Goal: Find specific page/section: Find specific page/section

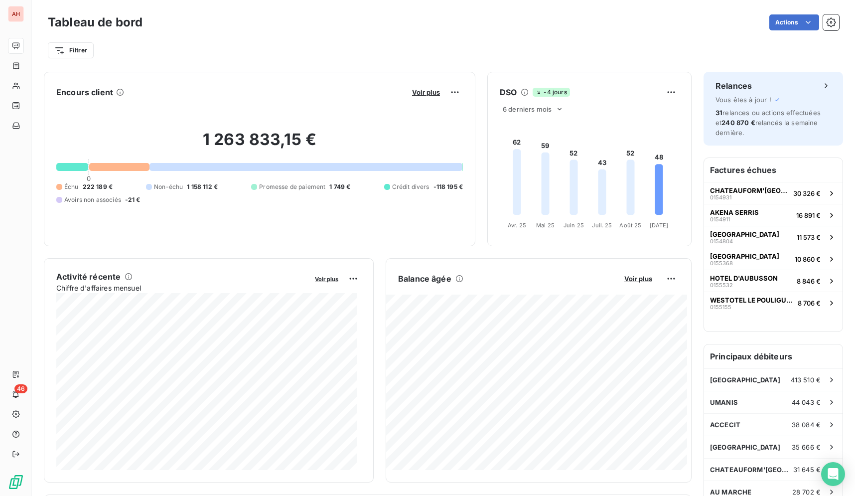
click at [569, 32] on div "Tableau de bord Actions" at bounding box center [443, 22] width 791 height 21
click at [569, 31] on div "Tableau de bord Actions" at bounding box center [443, 22] width 791 height 21
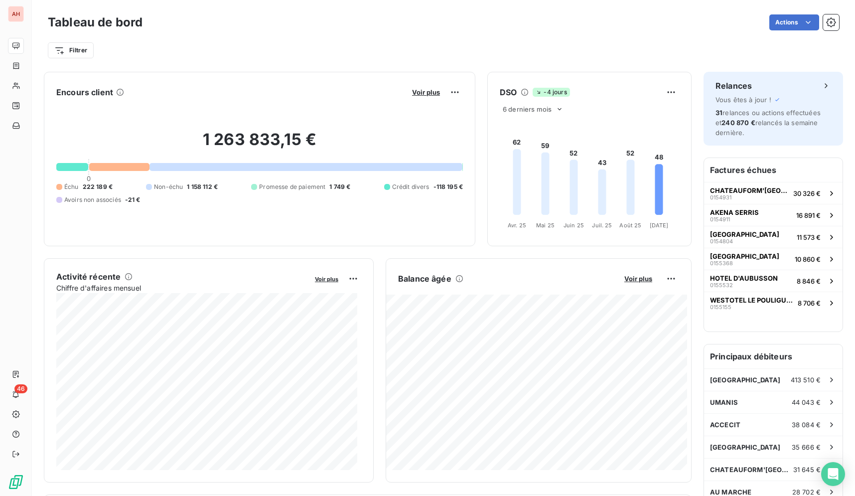
click at [569, 31] on div "Tableau de bord Actions" at bounding box center [443, 22] width 791 height 21
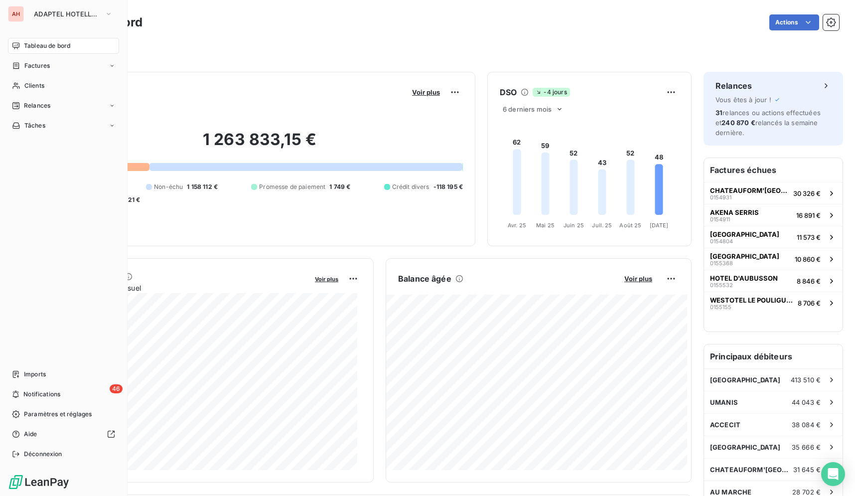
click at [23, 16] on div "AH" at bounding box center [16, 14] width 16 height 16
click at [51, 19] on button "ADAPTEL HOTELLERIE" at bounding box center [73, 14] width 91 height 16
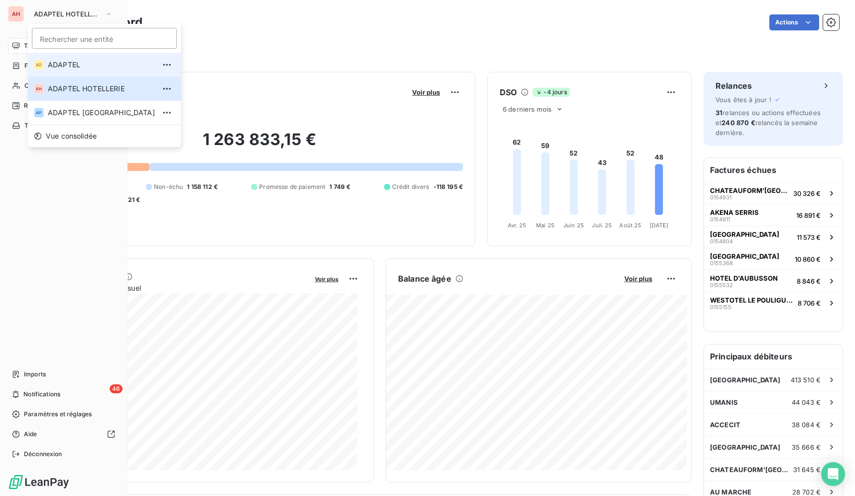
click at [98, 66] on span "ADAPTEL" at bounding box center [101, 65] width 107 height 10
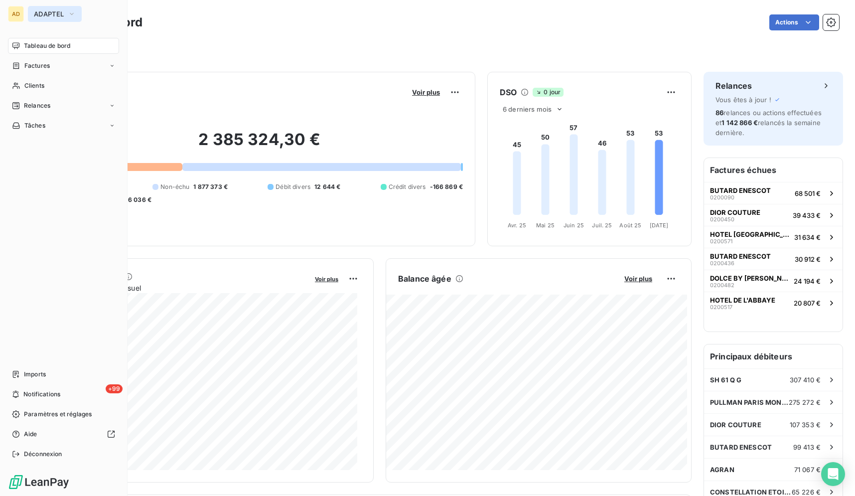
click at [50, 15] on span "ADAPTEL" at bounding box center [49, 14] width 30 height 8
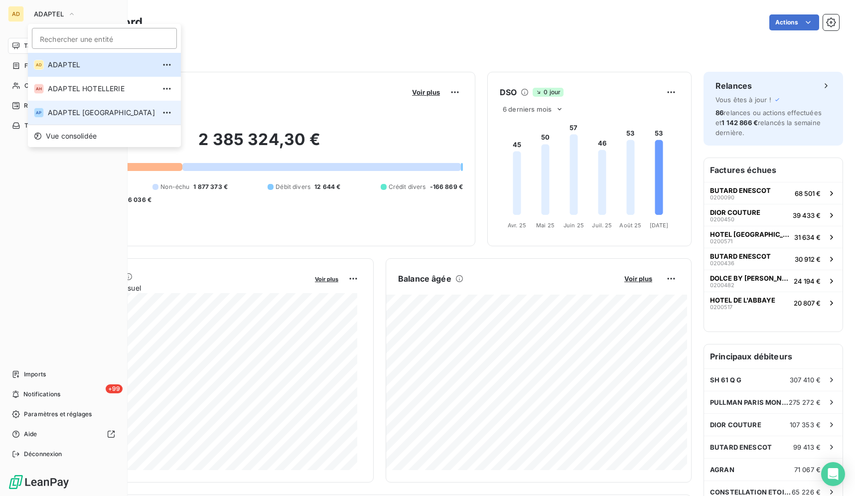
click at [70, 108] on span "ADAPTEL PARIS" at bounding box center [101, 113] width 107 height 10
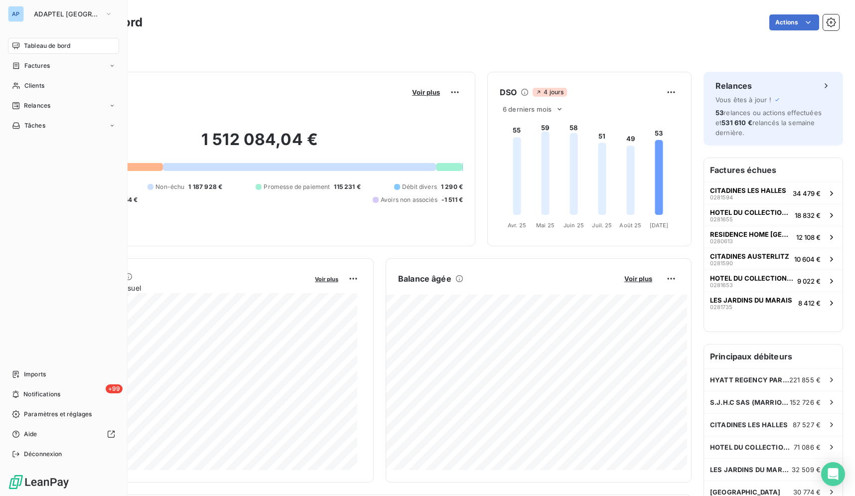
click at [324, 44] on div "Filtrer" at bounding box center [443, 50] width 791 height 19
click at [441, 13] on div "Tableau de bord Actions" at bounding box center [443, 22] width 791 height 21
click at [441, 15] on div "Actions" at bounding box center [496, 22] width 685 height 16
click at [439, 17] on div "Actions" at bounding box center [496, 22] width 685 height 16
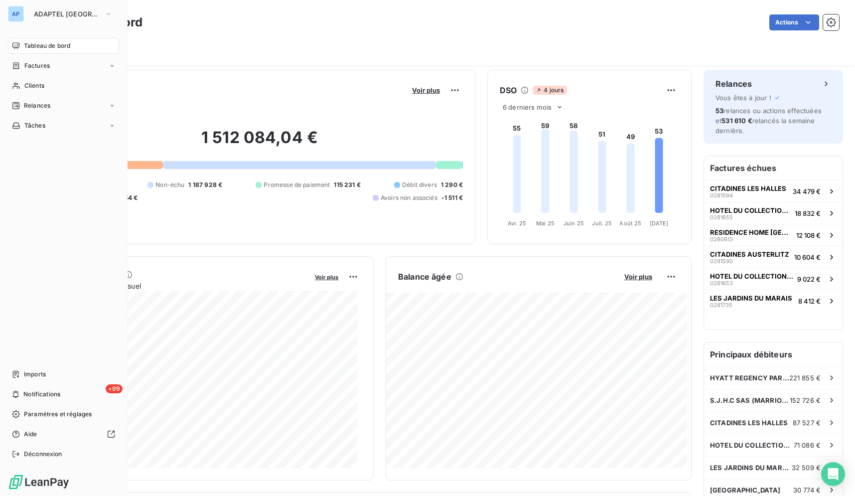
click at [510, 7] on div "Tableau de bord Actions Filtrer" at bounding box center [443, 33] width 823 height 66
click at [510, 5] on div "Tableau de bord Actions Filtrer" at bounding box center [443, 33] width 823 height 66
click at [456, 13] on div "Tableau de bord Actions" at bounding box center [443, 22] width 791 height 21
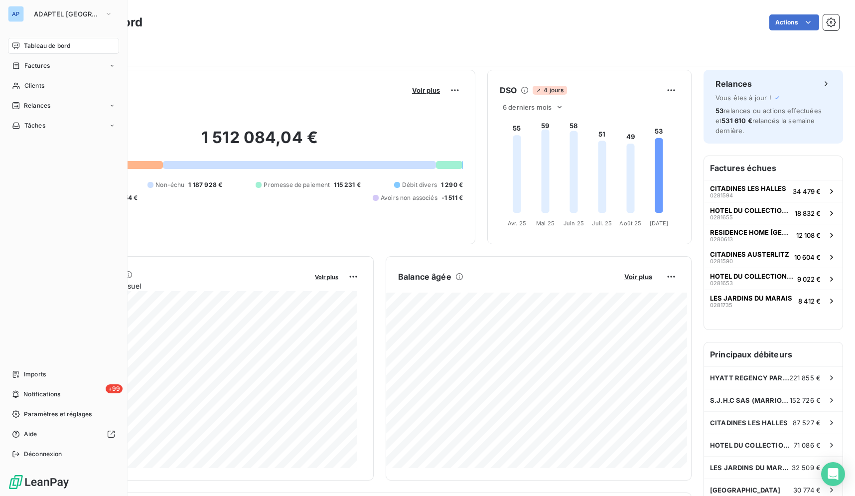
click at [456, 14] on div "Tableau de bord Actions" at bounding box center [443, 22] width 791 height 21
click at [455, 14] on div "Tableau de bord Actions" at bounding box center [443, 22] width 791 height 21
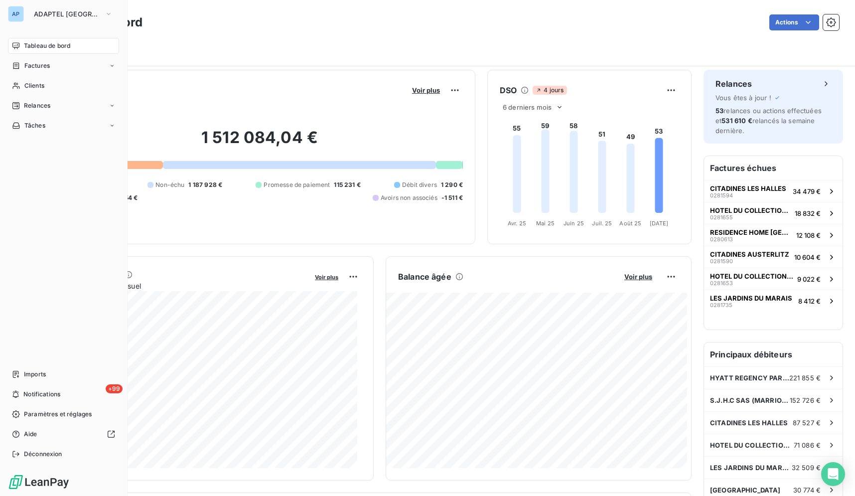
click at [453, 17] on div "Actions" at bounding box center [496, 22] width 685 height 16
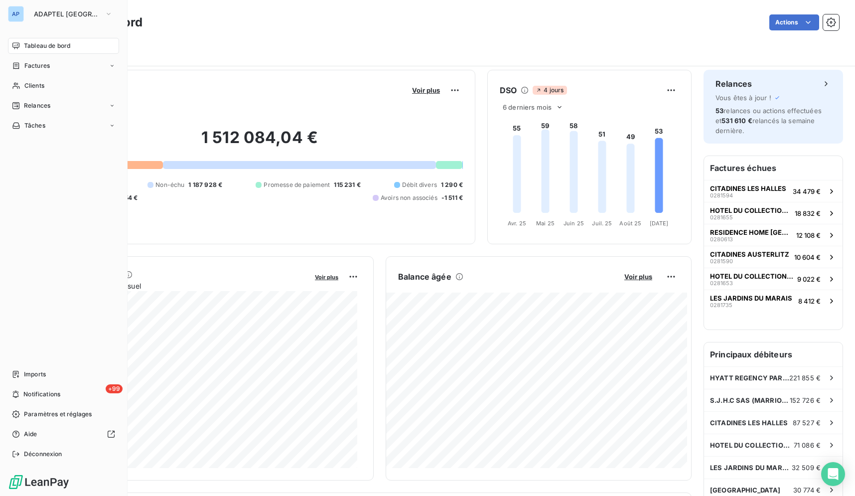
click at [453, 17] on div "Actions" at bounding box center [496, 22] width 685 height 16
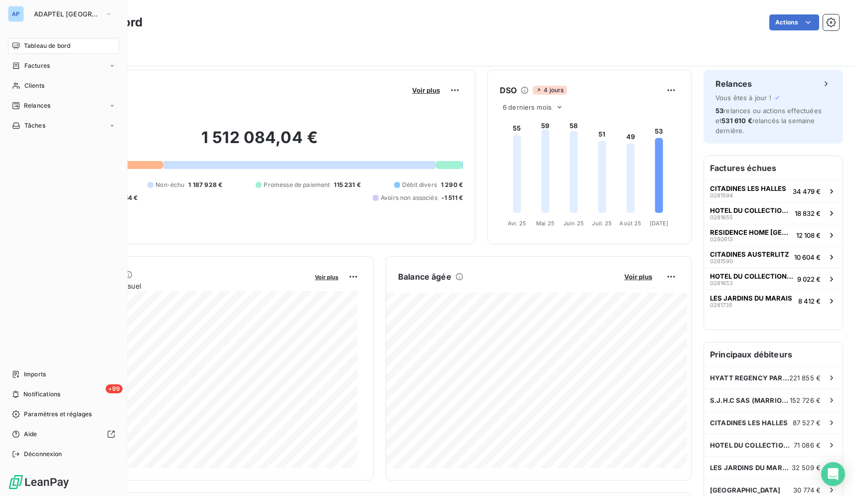
click at [453, 17] on div "Actions" at bounding box center [496, 22] width 685 height 16
click at [105, 17] on icon "button" at bounding box center [109, 14] width 8 height 10
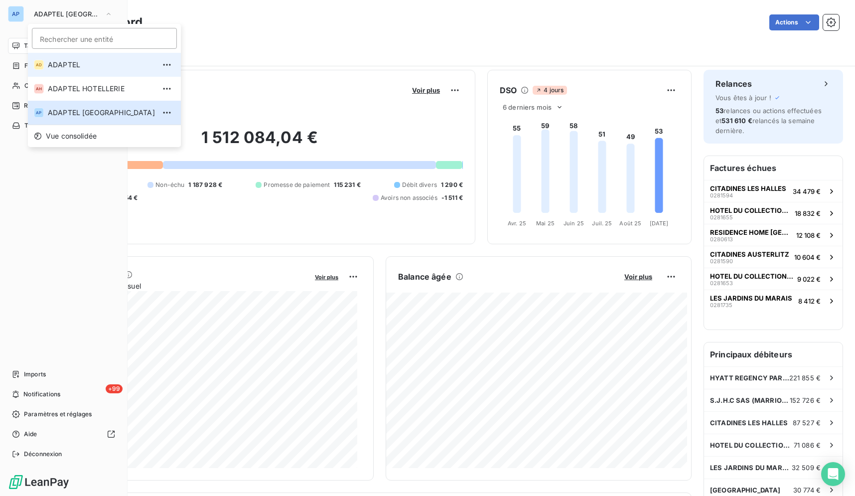
click at [96, 56] on li "AD ADAPTEL" at bounding box center [104, 65] width 153 height 24
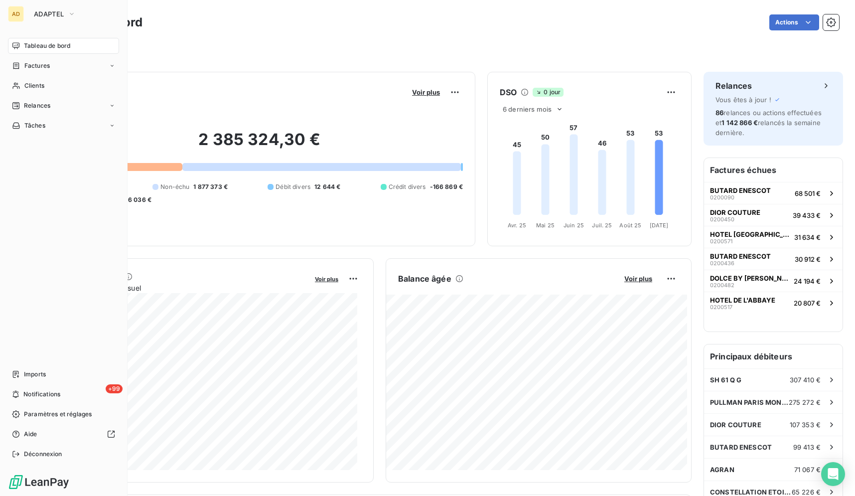
click at [285, 46] on div "Filtrer" at bounding box center [443, 50] width 791 height 19
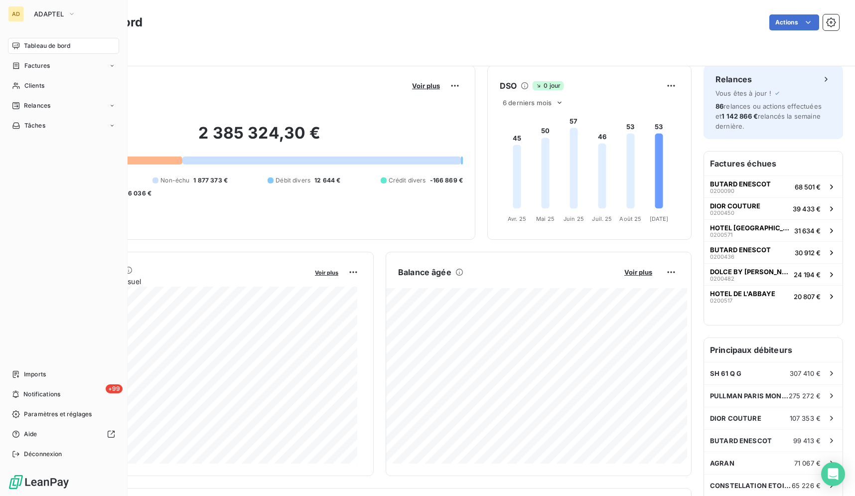
scroll to position [0, 0]
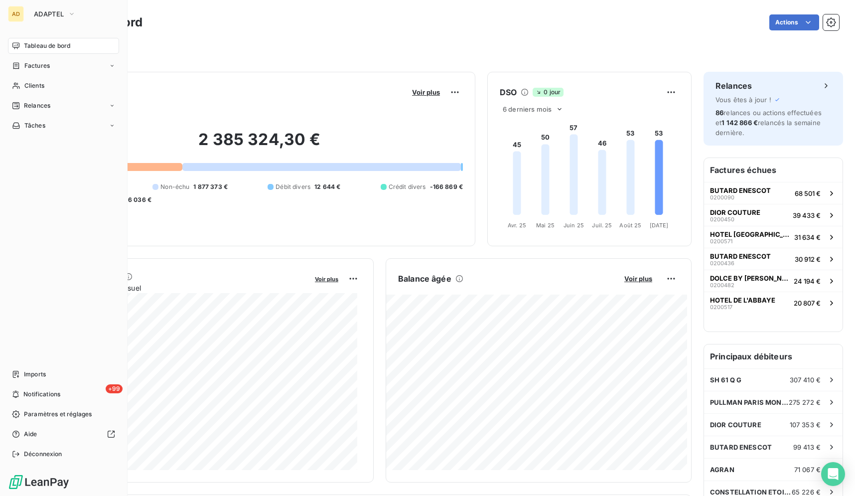
click at [559, 39] on div "Filtrer" at bounding box center [443, 46] width 791 height 27
click at [558, 40] on div "Filtrer" at bounding box center [443, 46] width 791 height 27
click at [558, 41] on div "Filtrer" at bounding box center [443, 46] width 791 height 27
click at [558, 41] on div "Filtrer" at bounding box center [443, 50] width 791 height 19
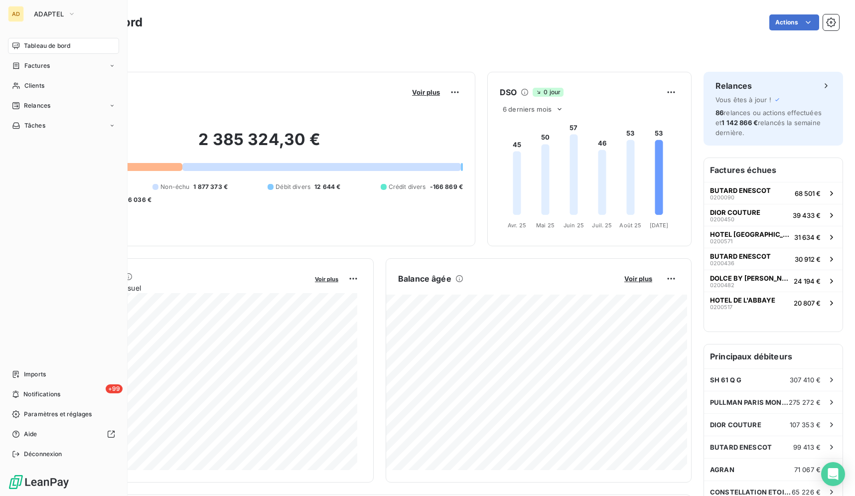
click at [558, 41] on div "Filtrer" at bounding box center [443, 50] width 791 height 19
click at [550, 37] on div "Filtrer" at bounding box center [443, 46] width 791 height 27
click at [406, 32] on div "Tableau de bord Actions" at bounding box center [443, 22] width 791 height 21
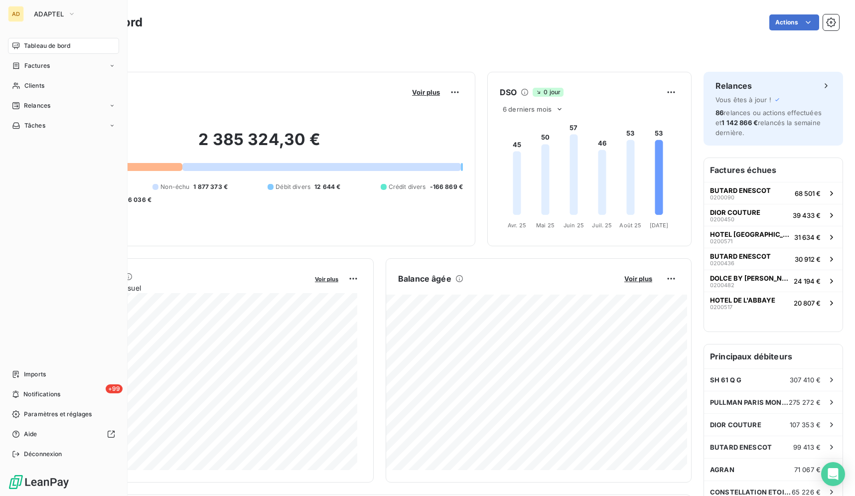
click at [525, 31] on div "Tableau de bord Actions" at bounding box center [443, 22] width 791 height 21
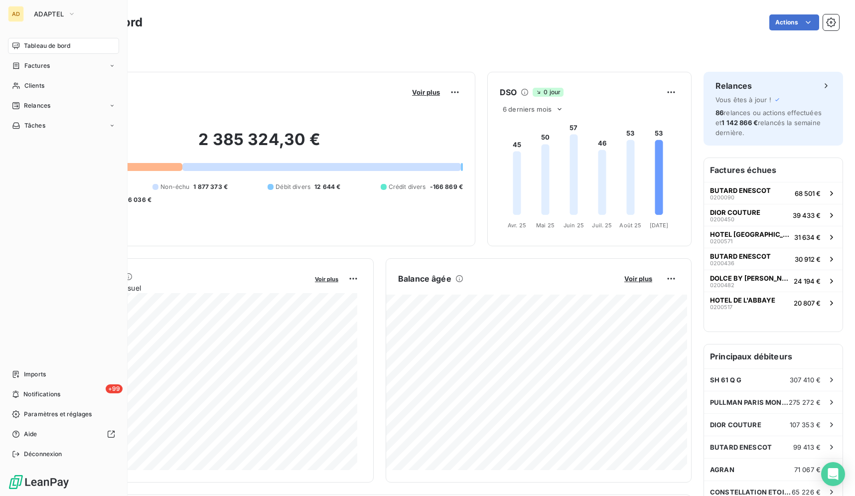
click at [525, 32] on div "Tableau de bord Actions" at bounding box center [443, 22] width 791 height 21
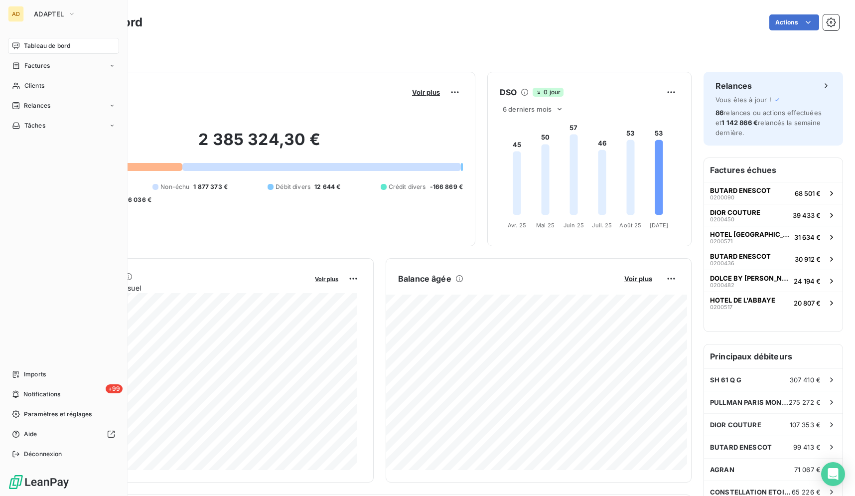
click at [525, 32] on div "Tableau de bord Actions" at bounding box center [443, 22] width 791 height 21
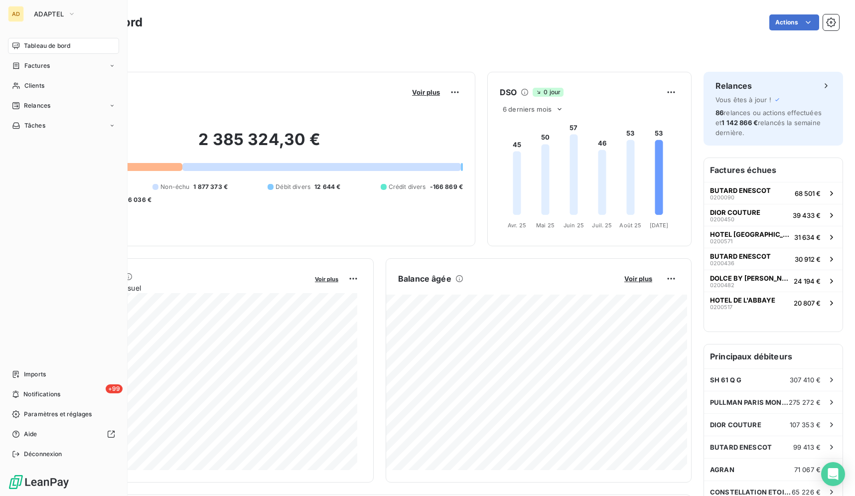
click at [525, 32] on div "Tableau de bord Actions" at bounding box center [443, 22] width 791 height 21
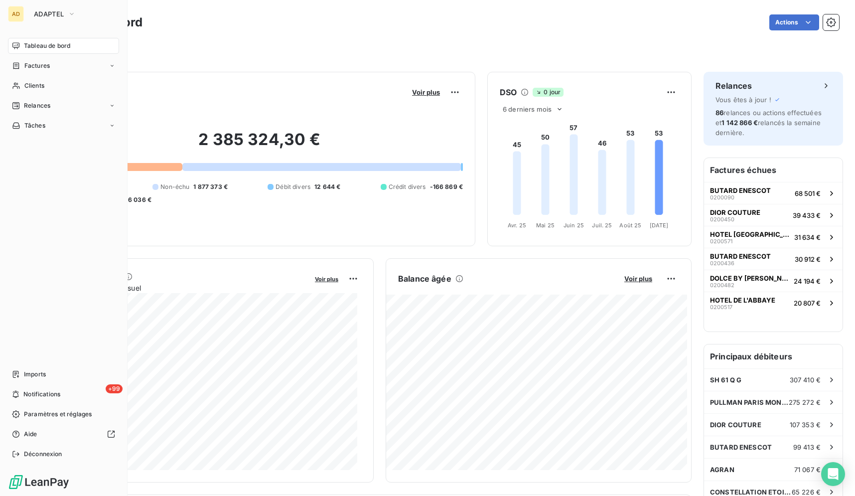
click at [525, 32] on div "Tableau de bord Actions" at bounding box center [443, 22] width 791 height 21
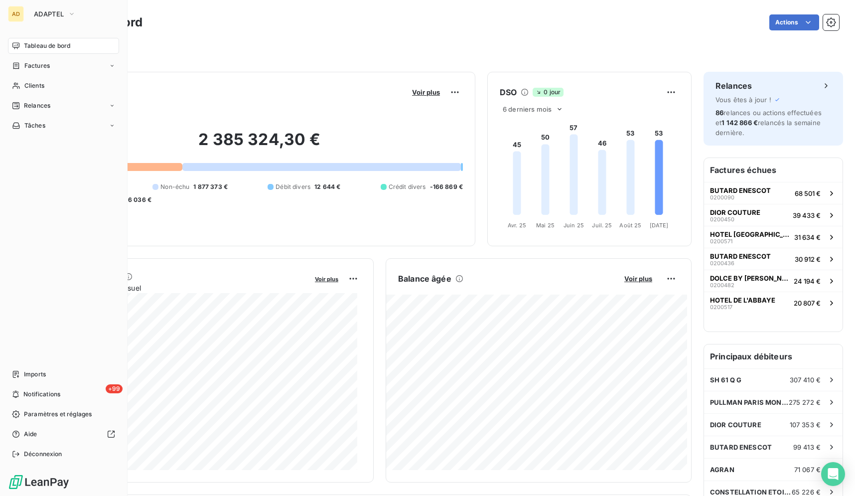
click at [525, 32] on div "Tableau de bord Actions" at bounding box center [443, 22] width 791 height 21
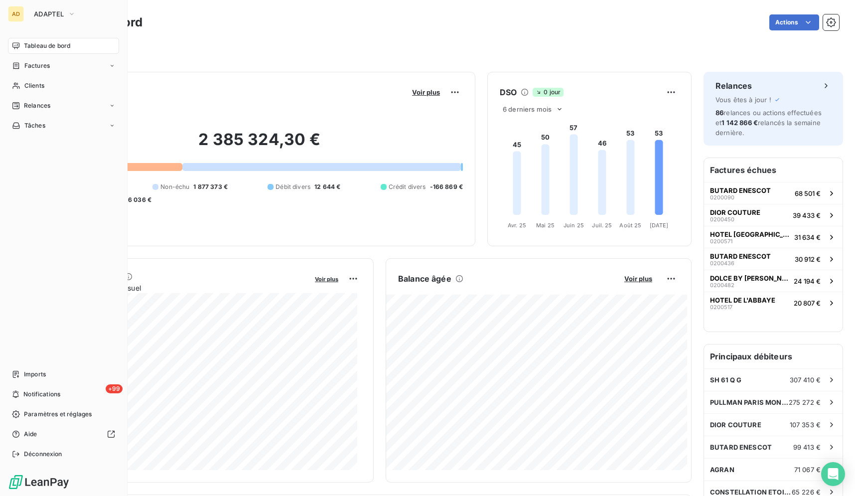
click at [525, 32] on div "Tableau de bord Actions" at bounding box center [443, 22] width 791 height 21
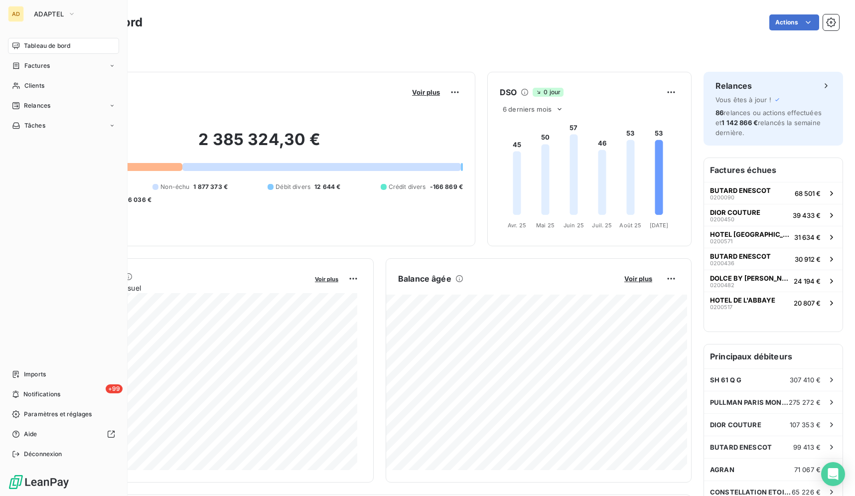
click at [525, 32] on div "Tableau de bord Actions" at bounding box center [443, 22] width 791 height 21
click at [489, 27] on div "Actions" at bounding box center [496, 22] width 685 height 16
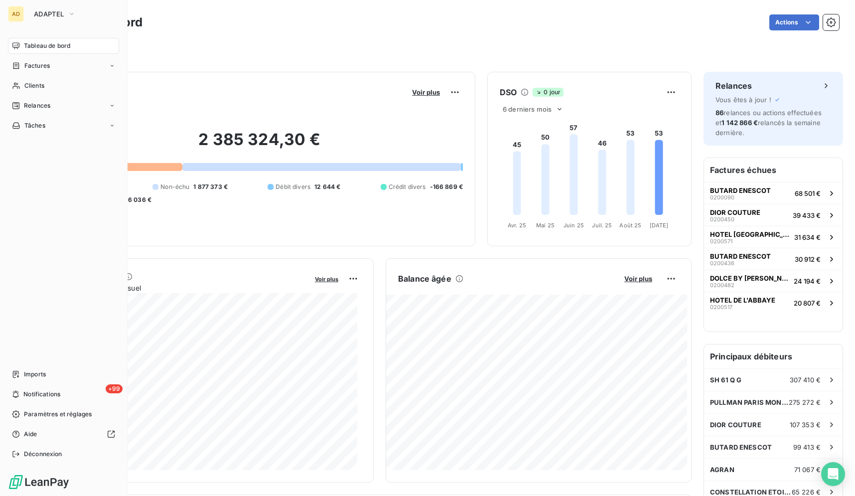
click at [489, 27] on div "Actions" at bounding box center [496, 22] width 685 height 16
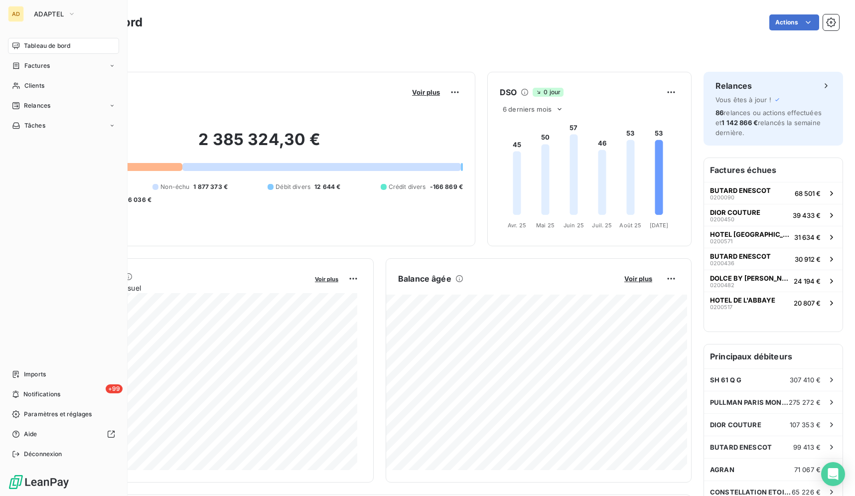
click at [489, 27] on div "Actions" at bounding box center [496, 22] width 685 height 16
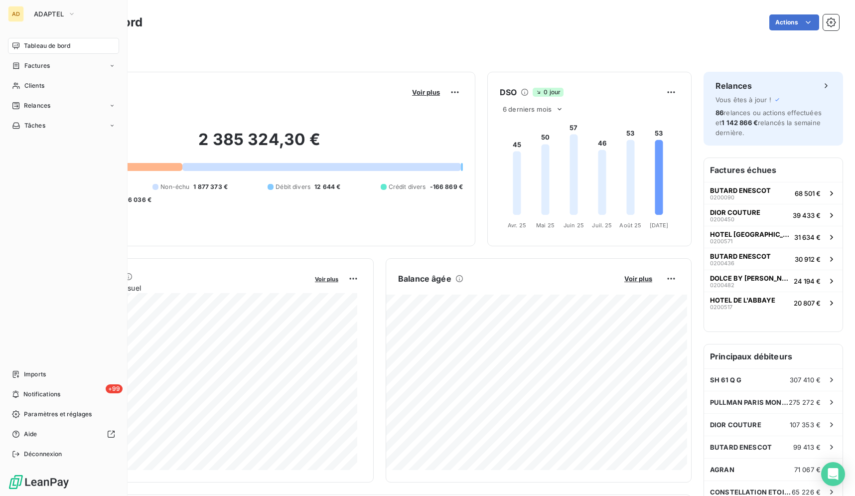
click at [489, 27] on div "Actions" at bounding box center [496, 22] width 685 height 16
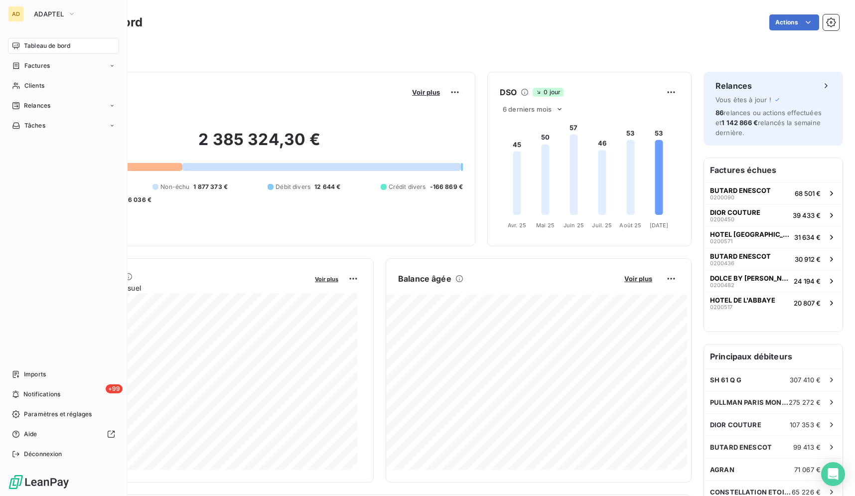
click at [489, 27] on div "Actions" at bounding box center [496, 22] width 685 height 16
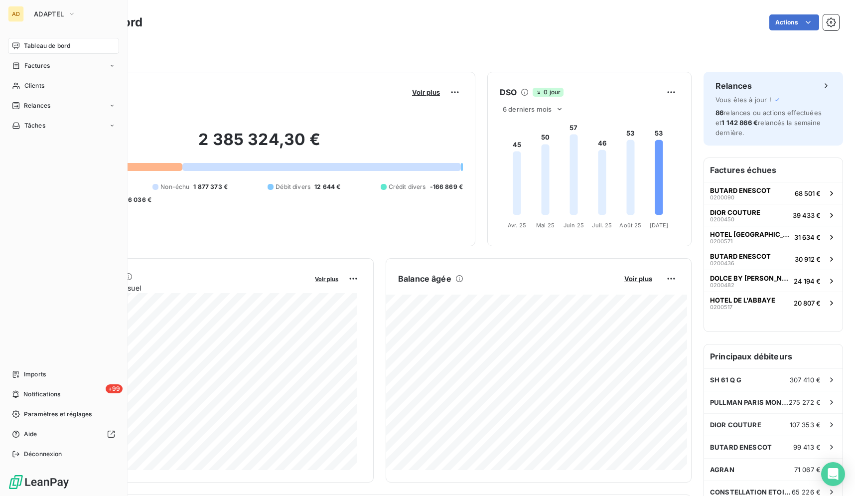
click at [489, 27] on div "Actions" at bounding box center [496, 22] width 685 height 16
click at [489, 26] on div "Actions" at bounding box center [496, 22] width 685 height 16
click at [490, 25] on div "Actions" at bounding box center [496, 22] width 685 height 16
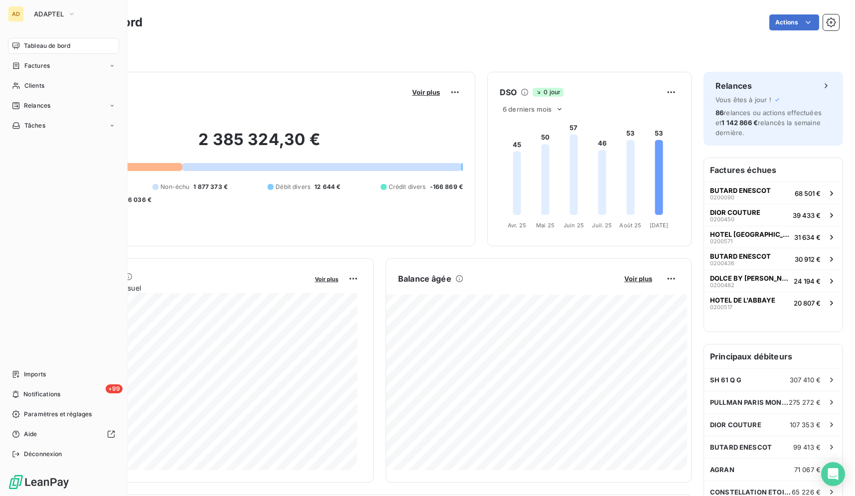
click at [483, 22] on div "Actions" at bounding box center [496, 22] width 685 height 16
click at [470, 16] on div "Actions" at bounding box center [496, 22] width 685 height 16
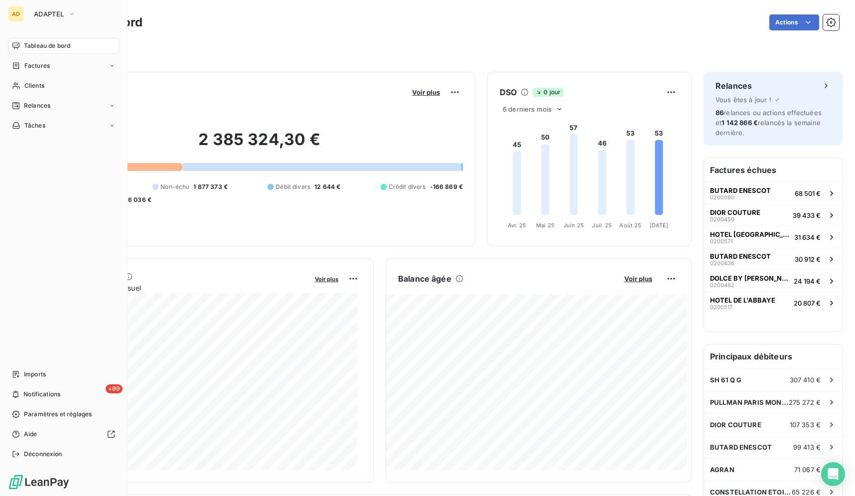
click at [470, 16] on div "Actions" at bounding box center [496, 22] width 685 height 16
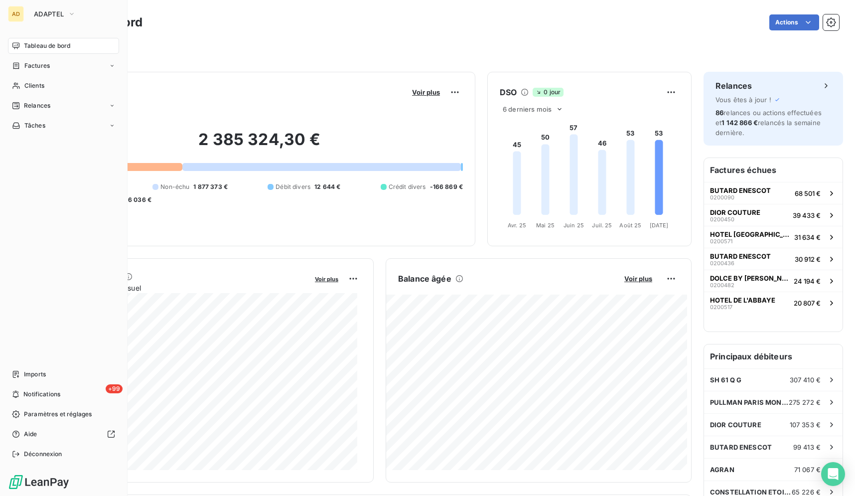
click at [470, 16] on div "Actions" at bounding box center [496, 22] width 685 height 16
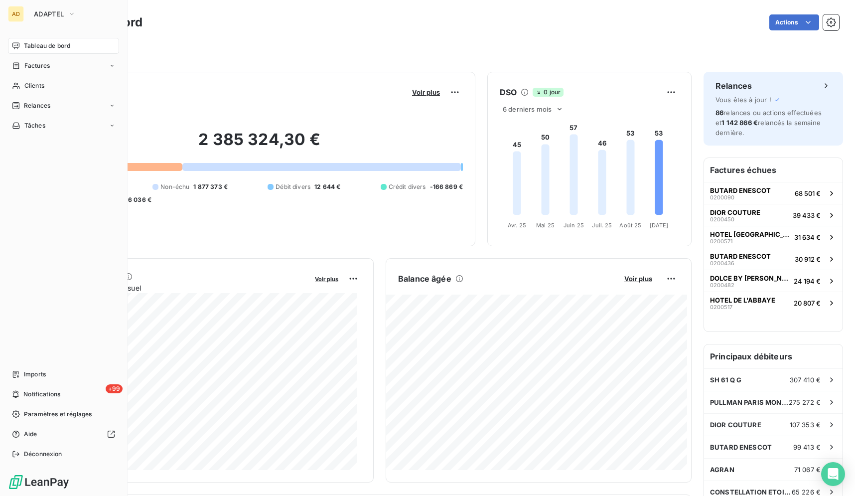
click at [470, 16] on div "Actions" at bounding box center [496, 22] width 685 height 16
click at [470, 15] on div "Actions" at bounding box center [496, 22] width 685 height 16
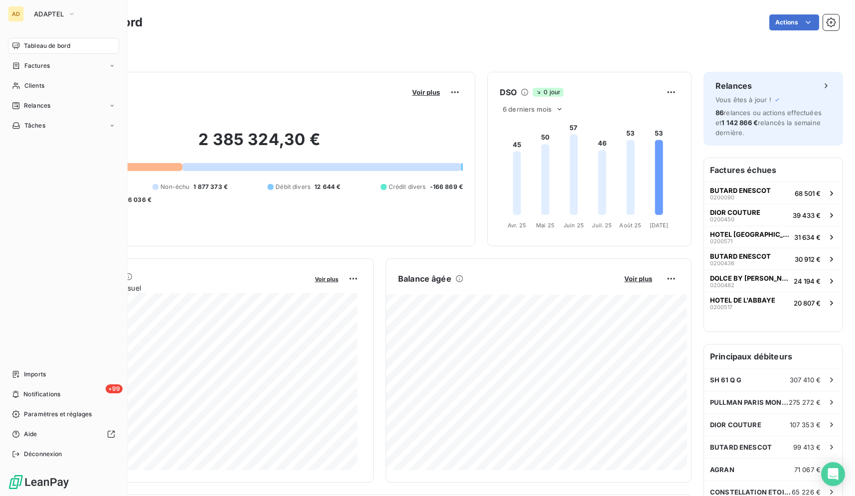
click at [470, 15] on div "Actions" at bounding box center [496, 22] width 685 height 16
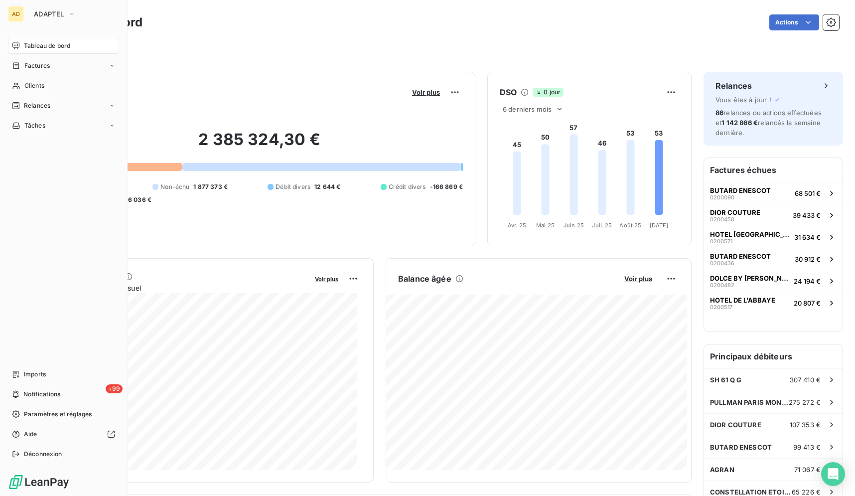
click at [470, 15] on div "Actions" at bounding box center [496, 22] width 685 height 16
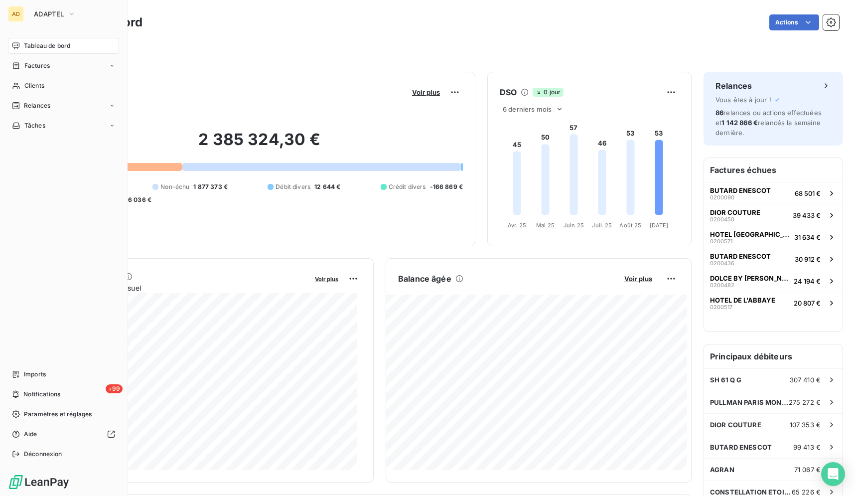
click at [470, 15] on div "Actions" at bounding box center [496, 22] width 685 height 16
click at [471, 13] on div "Tableau de bord Actions" at bounding box center [443, 22] width 791 height 21
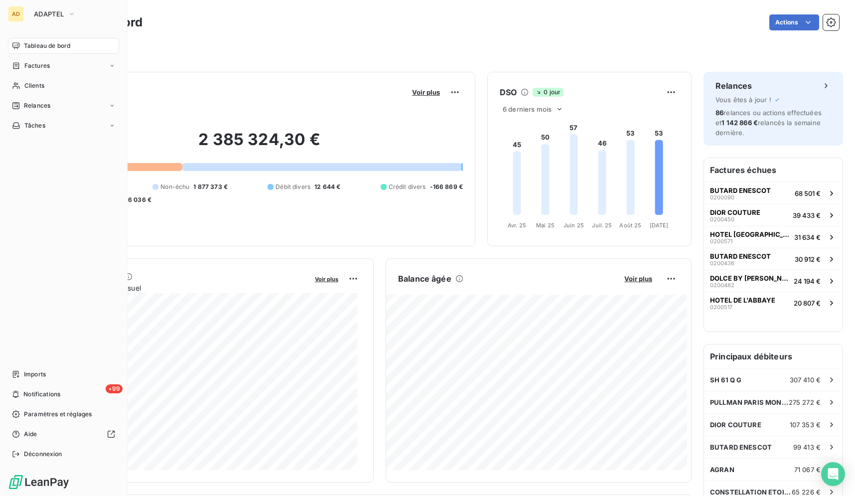
click at [471, 13] on div "Tableau de bord Actions" at bounding box center [443, 22] width 791 height 21
click at [462, 5] on div "Tableau de bord Actions Filtrer" at bounding box center [443, 33] width 823 height 66
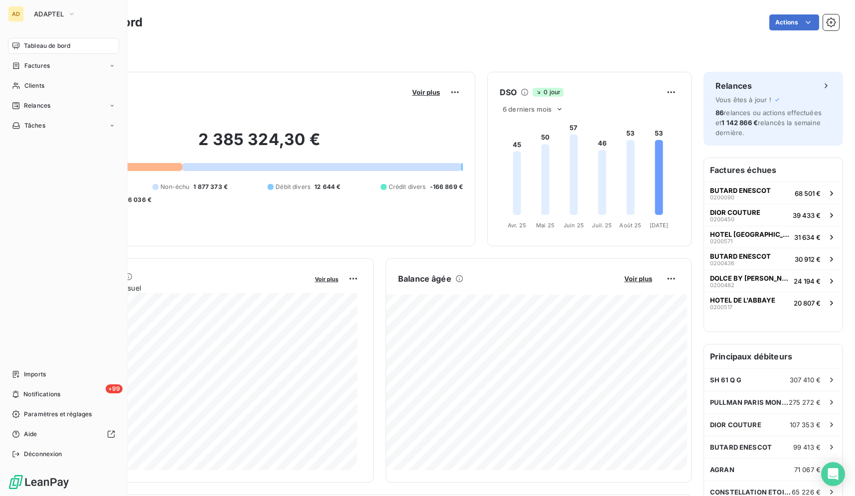
click at [462, 5] on div "Tableau de bord Actions Filtrer" at bounding box center [443, 33] width 823 height 66
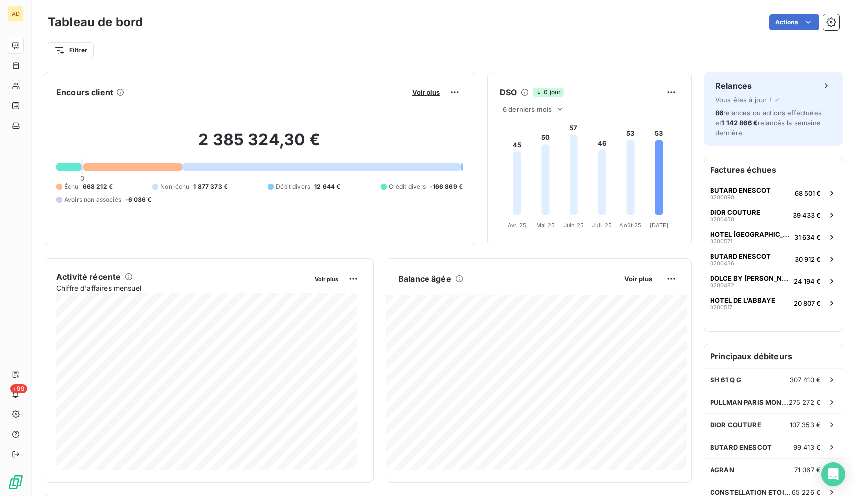
click at [600, 44] on div "Filtrer" at bounding box center [443, 50] width 791 height 19
click at [501, 0] on div "Tableau de bord Actions Filtrer" at bounding box center [443, 33] width 823 height 66
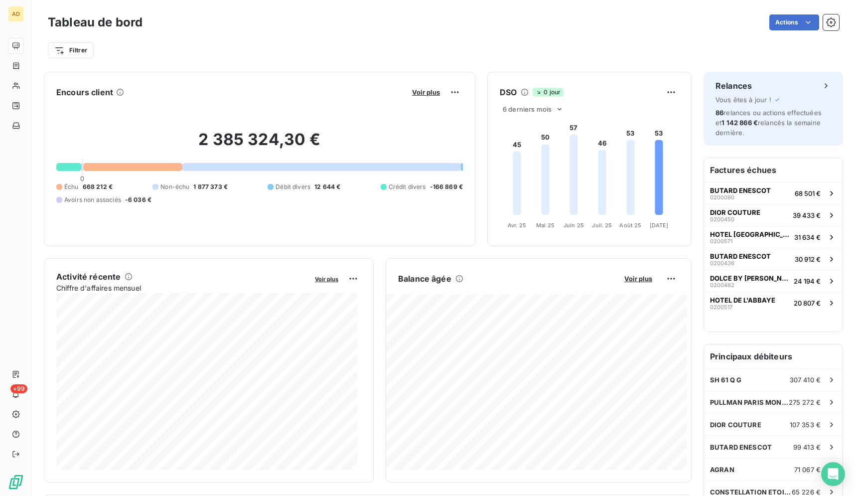
click at [501, 0] on div "Tableau de bord Actions Filtrer" at bounding box center [443, 33] width 823 height 66
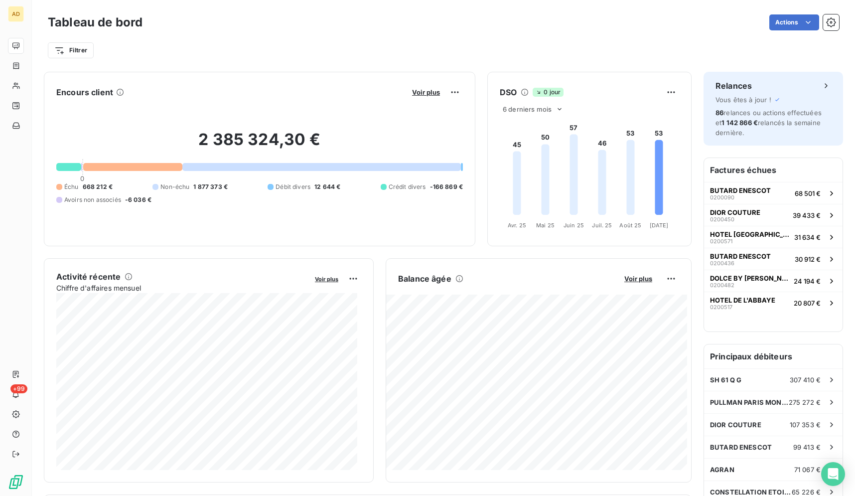
click at [501, 0] on div "Tableau de bord Actions Filtrer" at bounding box center [443, 33] width 823 height 66
click at [534, 43] on div "Filtrer" at bounding box center [443, 50] width 791 height 19
click at [537, 40] on div "Filtrer" at bounding box center [443, 46] width 791 height 27
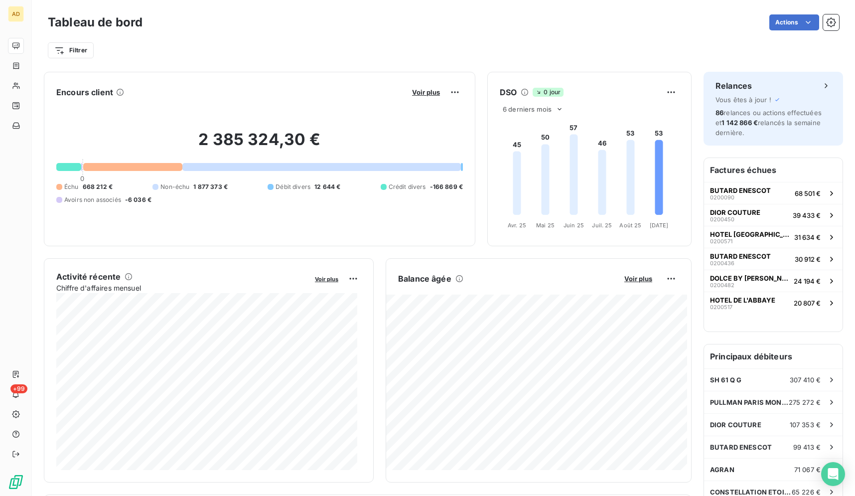
click at [537, 40] on div "Filtrer" at bounding box center [443, 46] width 791 height 27
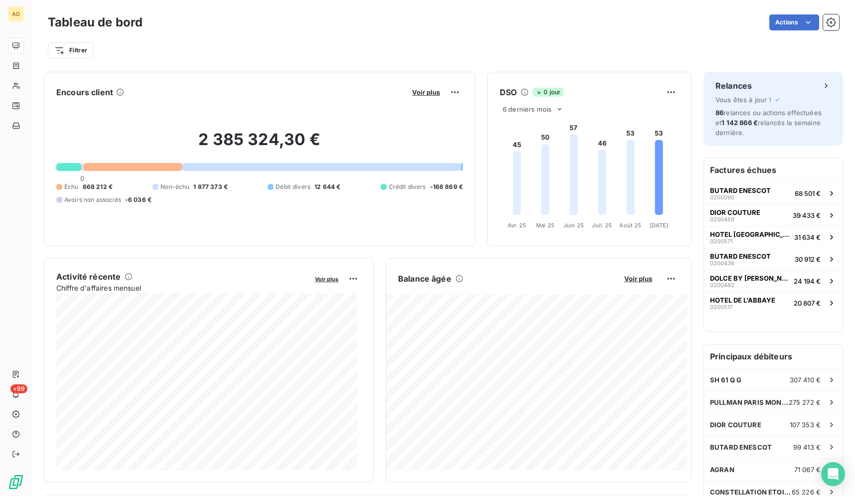
click at [537, 39] on div "Filtrer" at bounding box center [443, 46] width 791 height 27
click at [537, 38] on div "Filtrer" at bounding box center [443, 46] width 791 height 27
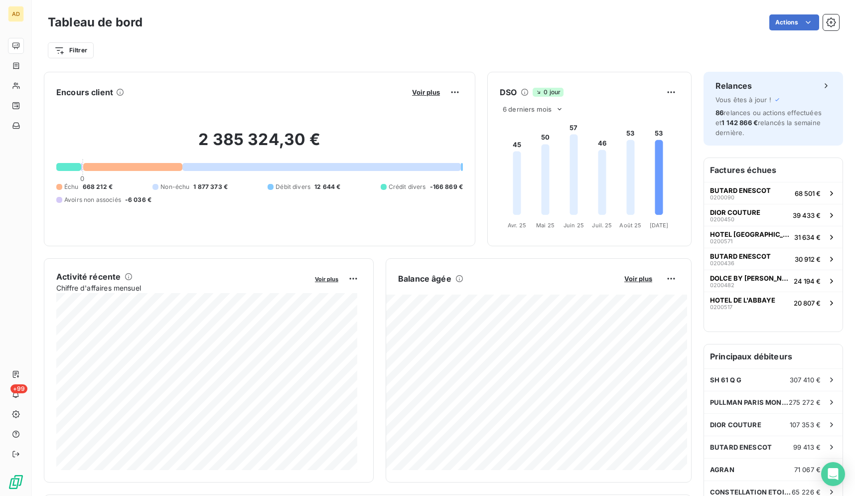
click at [537, 38] on div "Filtrer" at bounding box center [443, 46] width 791 height 27
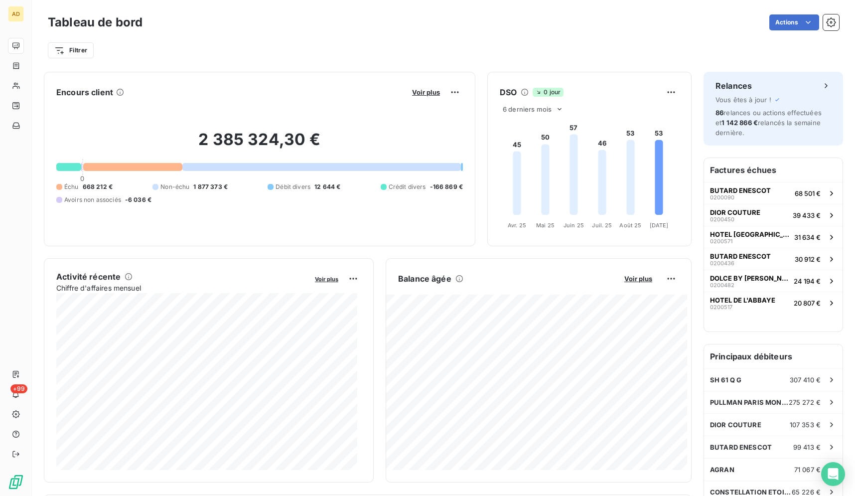
click at [537, 38] on div "Filtrer" at bounding box center [443, 46] width 791 height 27
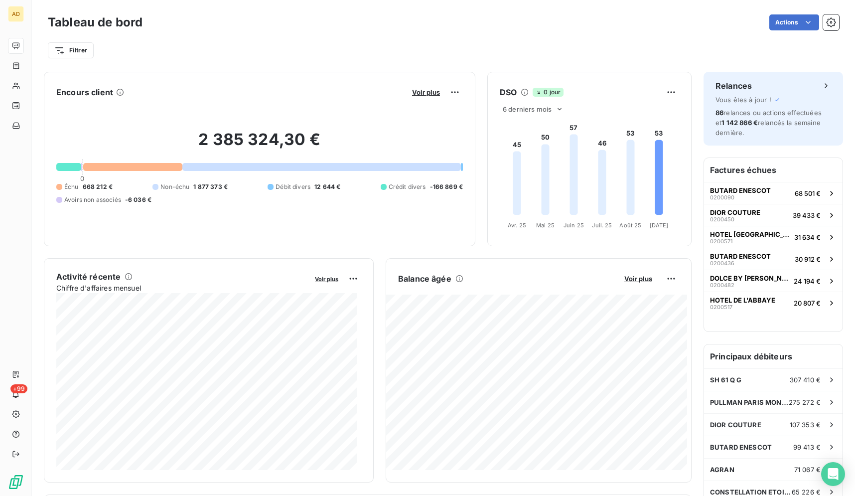
click at [537, 38] on div "Filtrer" at bounding box center [443, 46] width 791 height 27
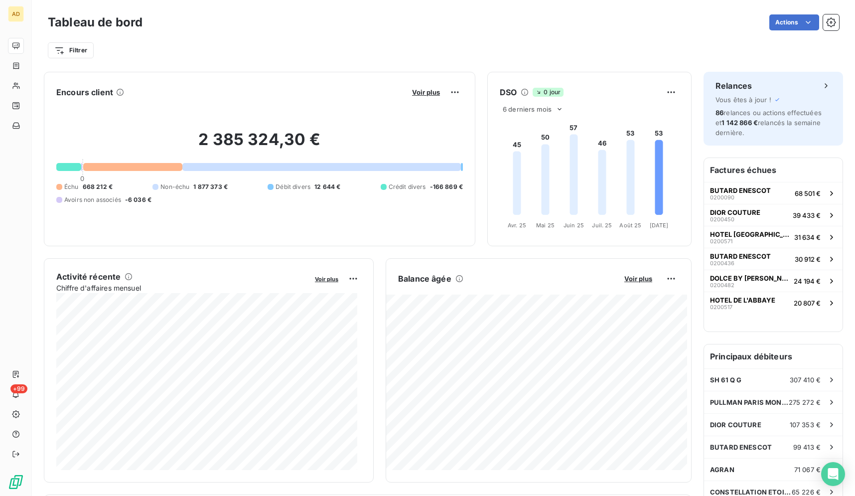
click at [537, 38] on div "Filtrer" at bounding box center [443, 46] width 791 height 27
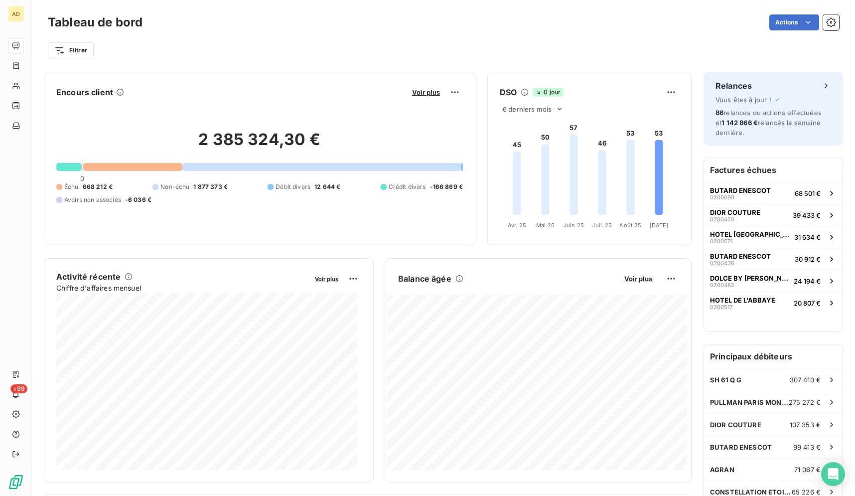
click at [537, 38] on div "Filtrer" at bounding box center [443, 46] width 791 height 27
click at [537, 39] on div "Filtrer" at bounding box center [443, 46] width 791 height 27
click at [536, 39] on div "Filtrer" at bounding box center [443, 46] width 791 height 27
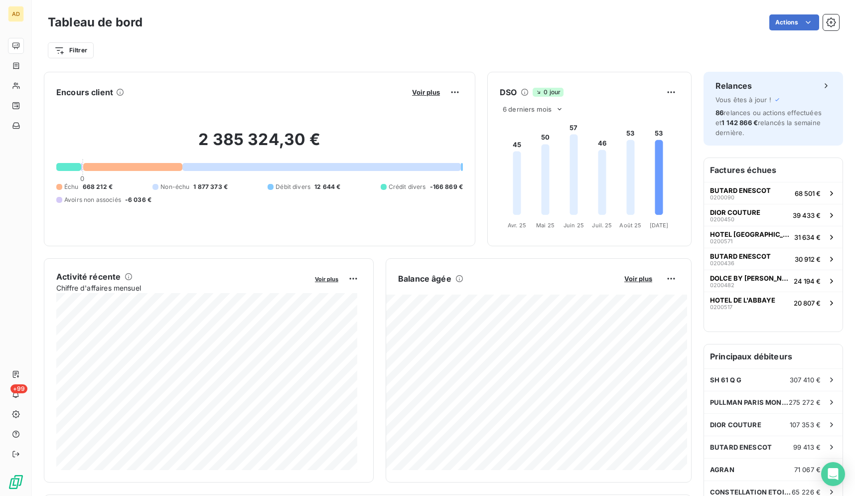
click at [536, 39] on div "Filtrer" at bounding box center [443, 46] width 791 height 27
click at [474, 58] on div "Filtrer" at bounding box center [443, 50] width 791 height 19
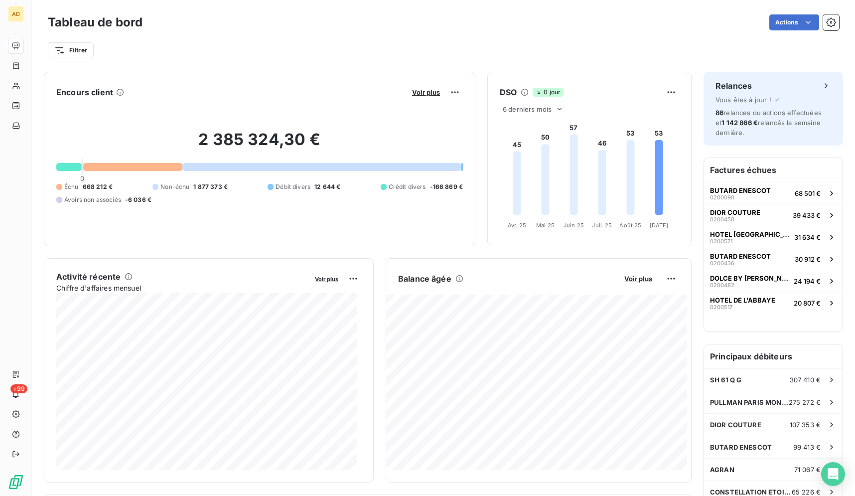
click at [474, 58] on div "Filtrer" at bounding box center [443, 50] width 791 height 19
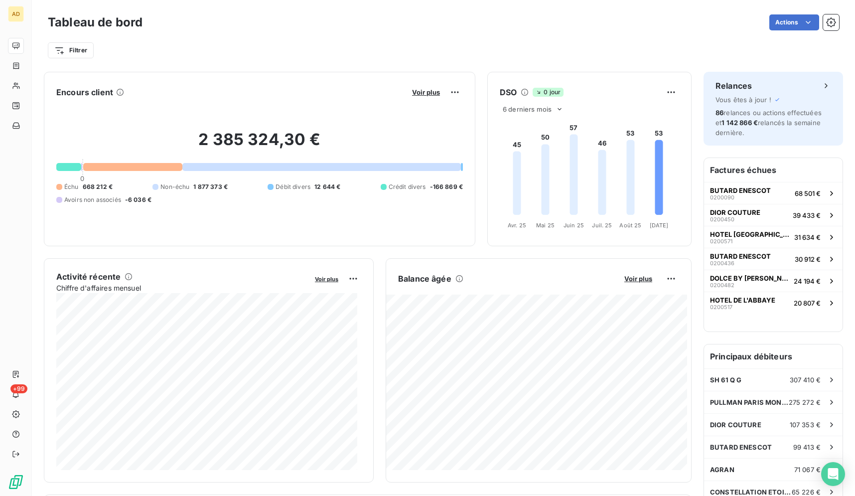
click at [474, 58] on div "Filtrer" at bounding box center [443, 50] width 791 height 19
click at [473, 59] on div "Filtrer" at bounding box center [443, 50] width 791 height 19
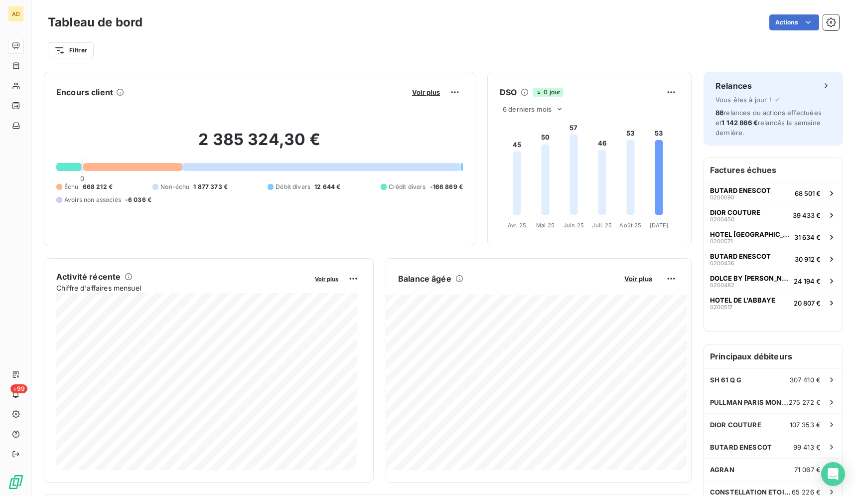
click at [472, 59] on div "Filtrer" at bounding box center [443, 50] width 791 height 19
click at [471, 60] on div "Tableau de bord Actions Filtrer" at bounding box center [443, 33] width 823 height 66
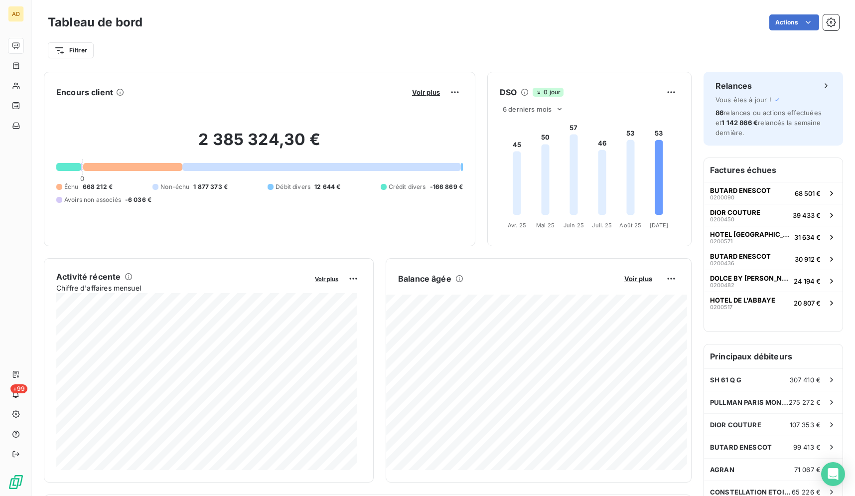
click at [471, 60] on div "Tableau de bord Actions Filtrer" at bounding box center [443, 33] width 823 height 66
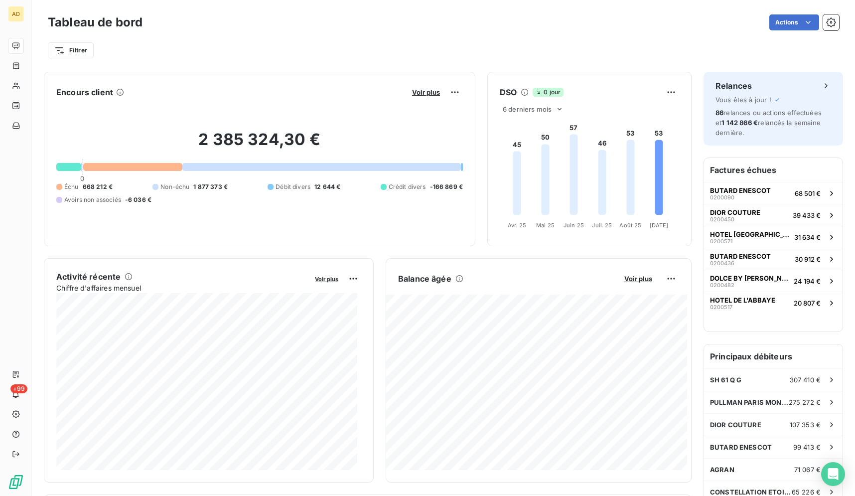
click at [471, 61] on div "Tableau de bord Actions Filtrer" at bounding box center [443, 33] width 823 height 66
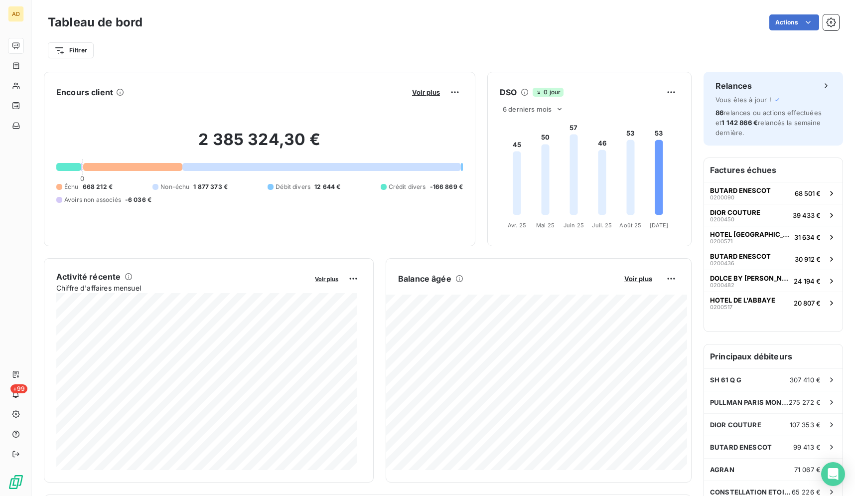
click at [471, 61] on div "Tableau de bord Actions Filtrer" at bounding box center [443, 33] width 823 height 66
click at [470, 61] on div "Tableau de bord Actions Filtrer" at bounding box center [443, 33] width 823 height 66
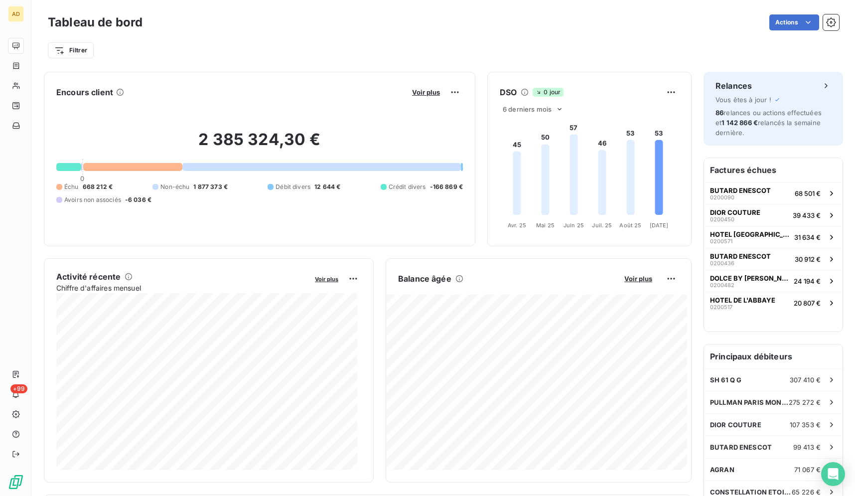
click at [473, 59] on div "Filtrer" at bounding box center [443, 50] width 791 height 19
click at [479, 58] on div "Filtrer" at bounding box center [443, 50] width 791 height 19
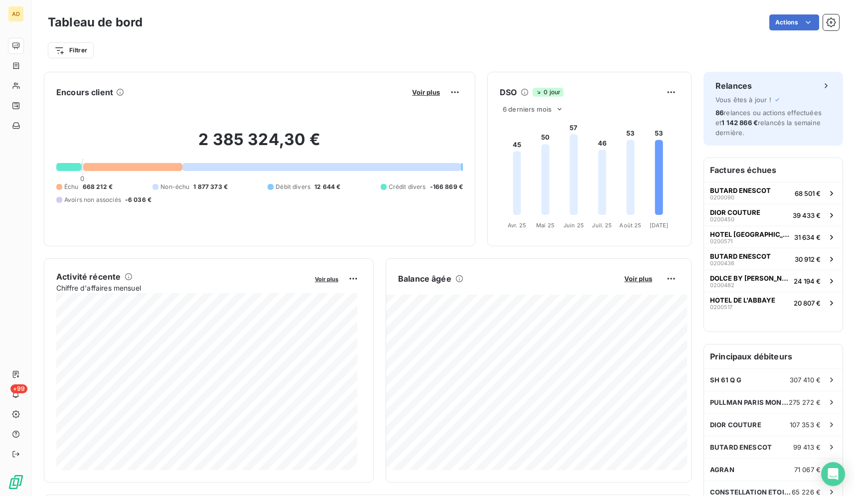
click at [479, 58] on div "Filtrer" at bounding box center [443, 50] width 791 height 19
click at [478, 58] on div "Filtrer" at bounding box center [443, 50] width 791 height 19
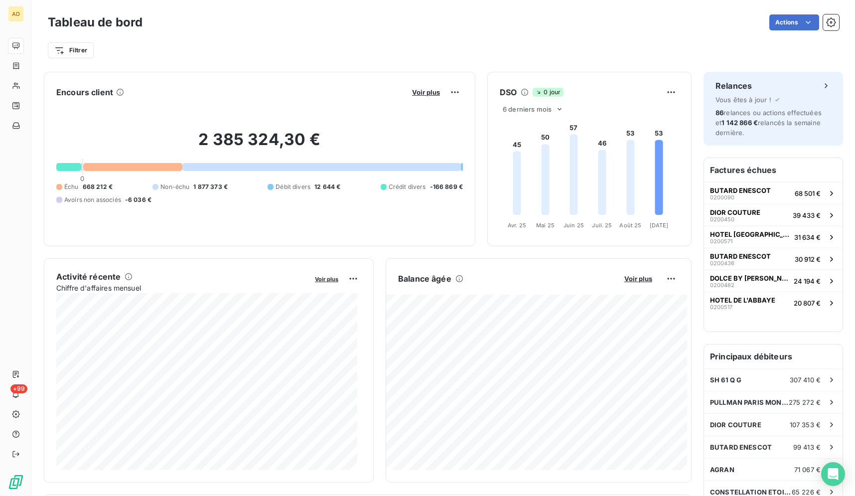
click at [478, 58] on div "Filtrer" at bounding box center [443, 50] width 791 height 19
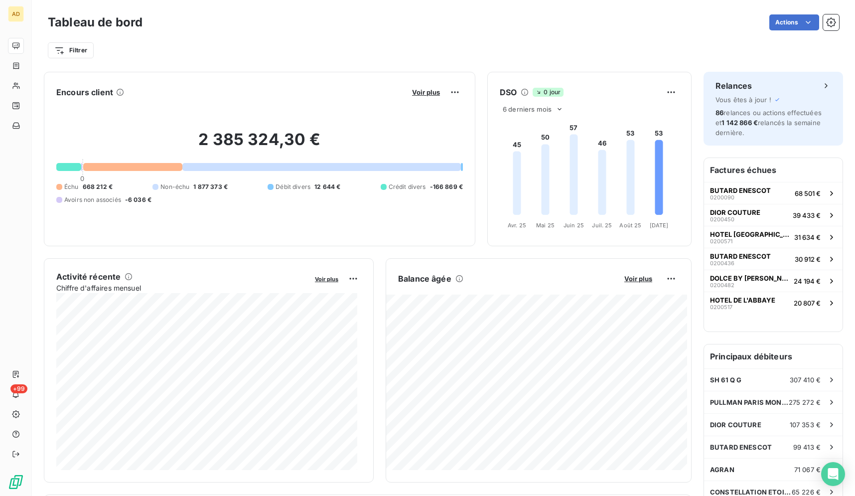
click at [477, 59] on div "Filtrer" at bounding box center [443, 50] width 791 height 19
click at [477, 60] on div "Tableau de bord Actions Filtrer" at bounding box center [443, 33] width 823 height 66
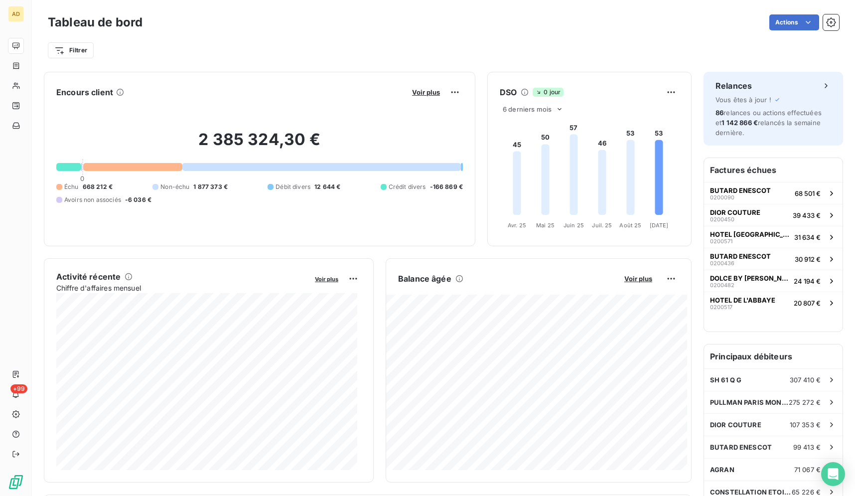
click at [476, 60] on div "Tableau de bord Actions Filtrer" at bounding box center [443, 33] width 823 height 66
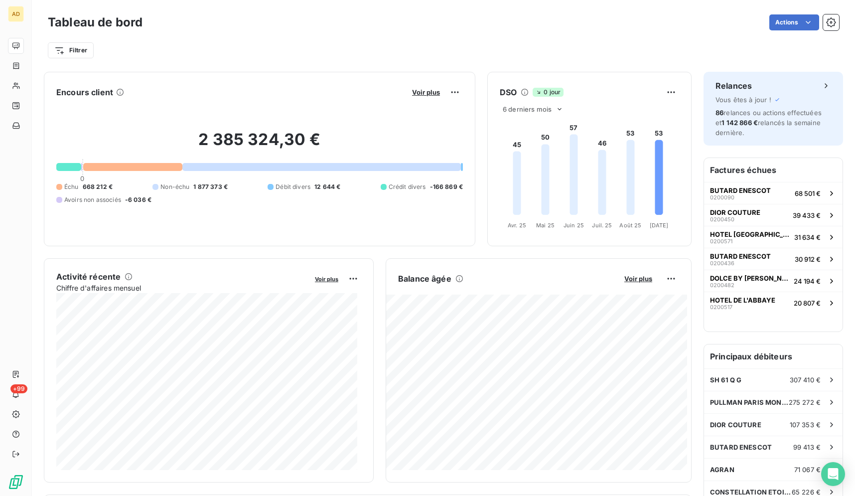
click at [476, 60] on div "Tableau de bord Actions Filtrer" at bounding box center [443, 33] width 823 height 66
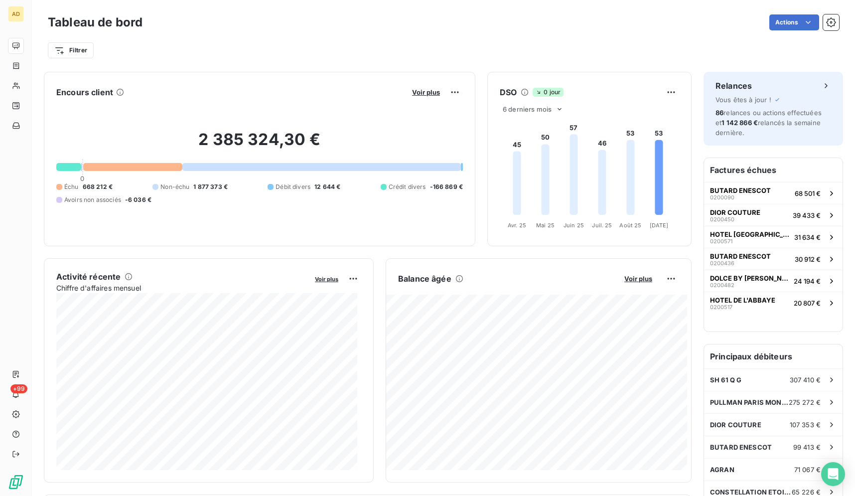
click at [476, 60] on div "Tableau de bord Actions Filtrer" at bounding box center [443, 33] width 823 height 66
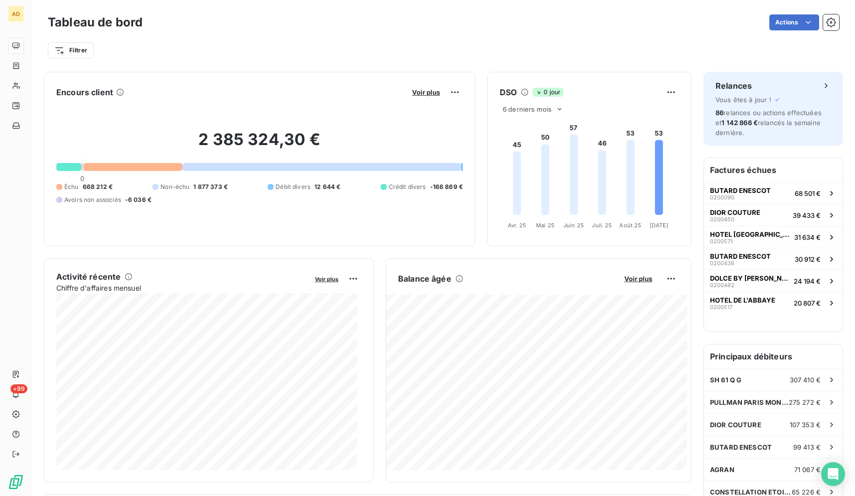
click at [476, 60] on div "Tableau de bord Actions Filtrer" at bounding box center [443, 33] width 823 height 66
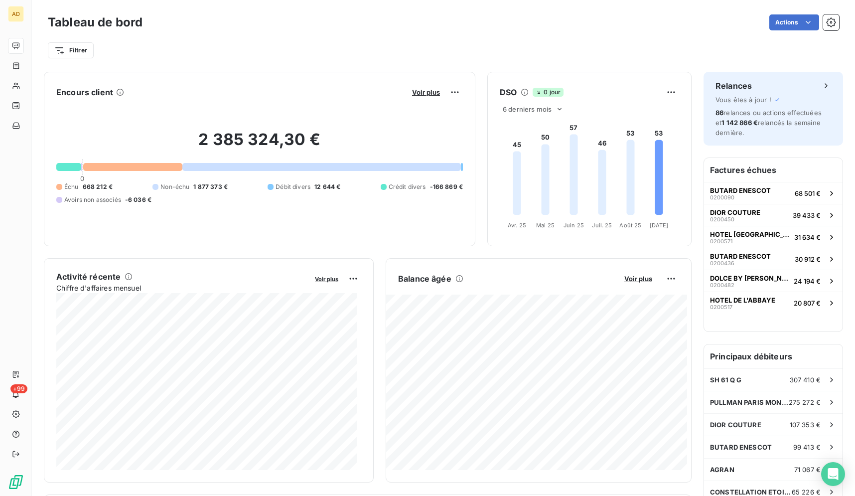
click at [475, 61] on div "Tableau de bord Actions Filtrer" at bounding box center [443, 33] width 823 height 66
click at [475, 62] on div "Tableau de bord Actions Filtrer" at bounding box center [443, 33] width 823 height 66
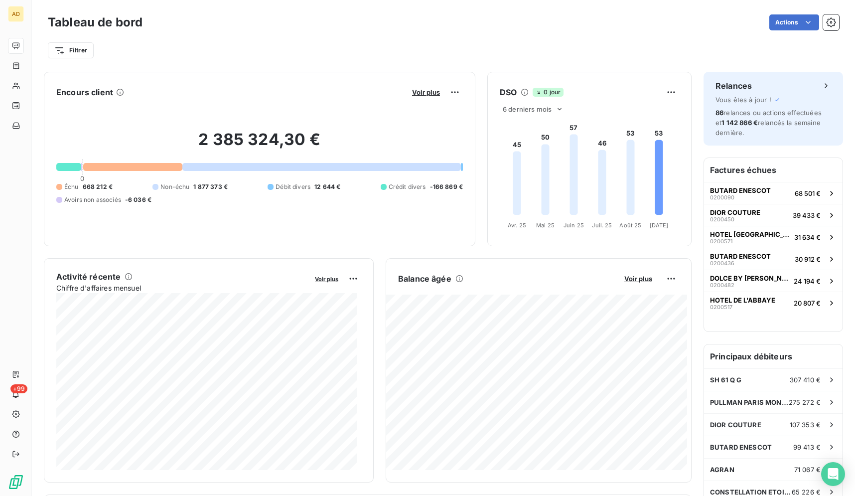
click at [475, 62] on div "Tableau de bord Actions Filtrer" at bounding box center [443, 33] width 823 height 66
click at [474, 62] on div "Tableau de bord Actions Filtrer" at bounding box center [443, 33] width 823 height 66
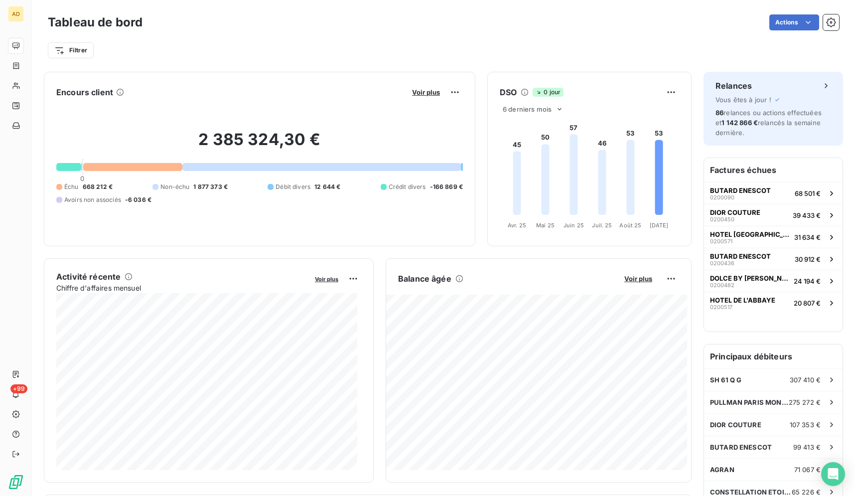
click at [474, 62] on div "Tableau de bord Actions Filtrer" at bounding box center [443, 33] width 823 height 66
click at [473, 63] on div "Tableau de bord Actions Filtrer" at bounding box center [443, 33] width 823 height 66
click at [473, 64] on div "Tableau de bord Actions Filtrer" at bounding box center [443, 33] width 823 height 66
click at [472, 64] on div "Tableau de bord Actions Filtrer" at bounding box center [443, 33] width 823 height 66
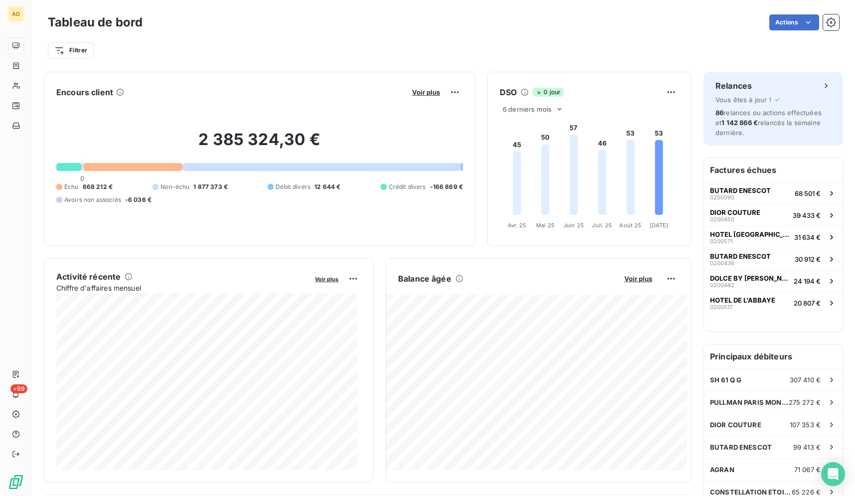
click at [472, 64] on div "Tableau de bord Actions Filtrer" at bounding box center [443, 33] width 823 height 66
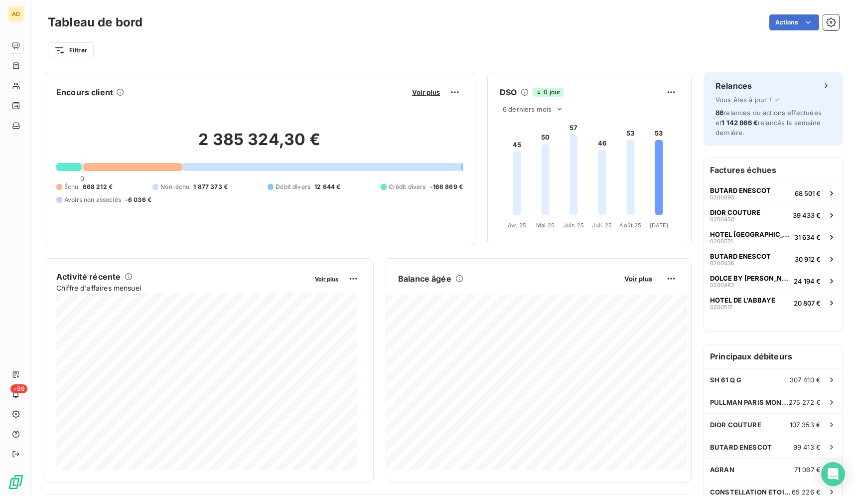
click at [472, 64] on div "Tableau de bord Actions Filtrer" at bounding box center [443, 33] width 823 height 66
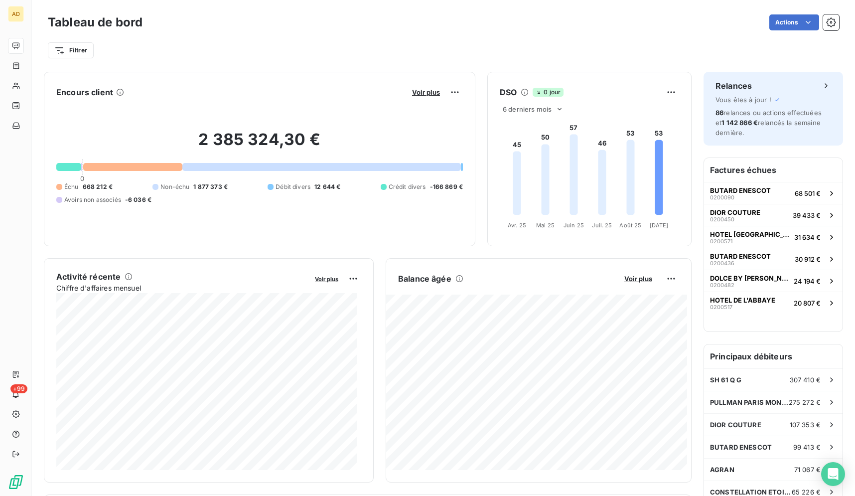
click at [472, 64] on div "Tableau de bord Actions Filtrer" at bounding box center [443, 33] width 823 height 66
click at [471, 65] on div "Tableau de bord Actions Filtrer" at bounding box center [443, 33] width 823 height 66
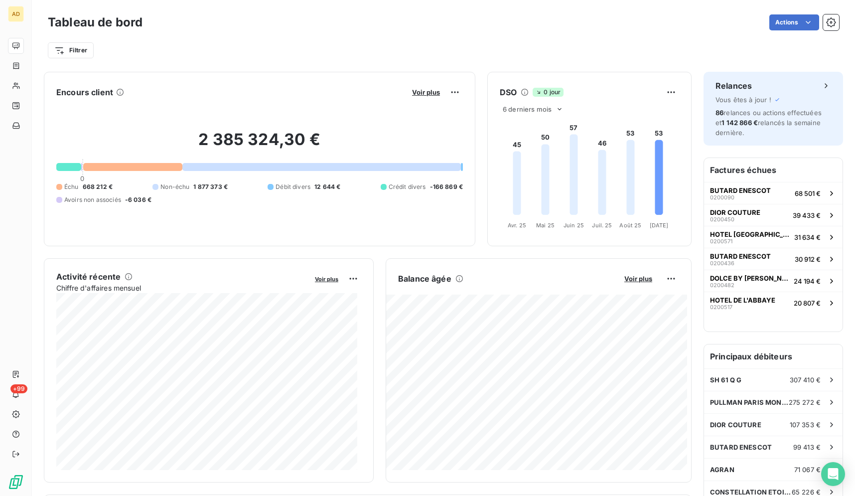
click at [447, 61] on div "Tableau de bord Actions Filtrer" at bounding box center [443, 33] width 823 height 66
click at [500, 45] on div "Filtrer" at bounding box center [443, 50] width 791 height 19
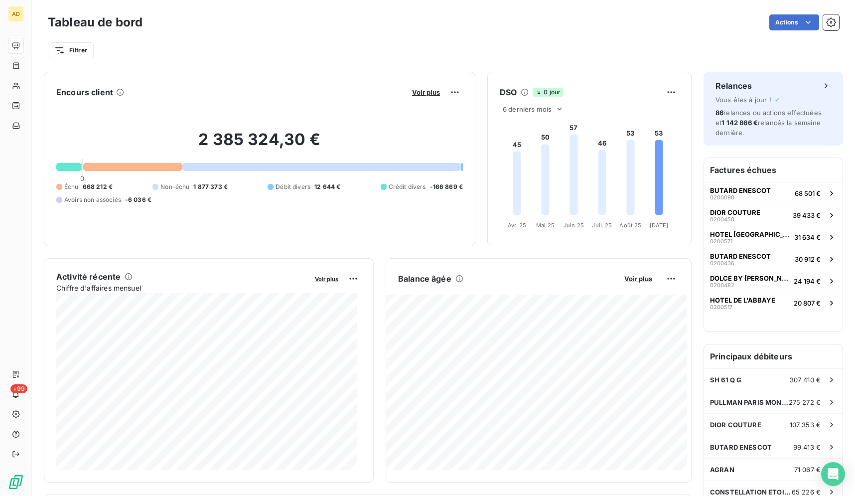
click at [230, 63] on div "Tableau de bord Actions Filtrer" at bounding box center [443, 33] width 823 height 66
click at [229, 63] on div "Tableau de bord Actions Filtrer" at bounding box center [443, 33] width 823 height 66
click at [229, 62] on div "Tableau de bord Actions Filtrer" at bounding box center [443, 33] width 823 height 66
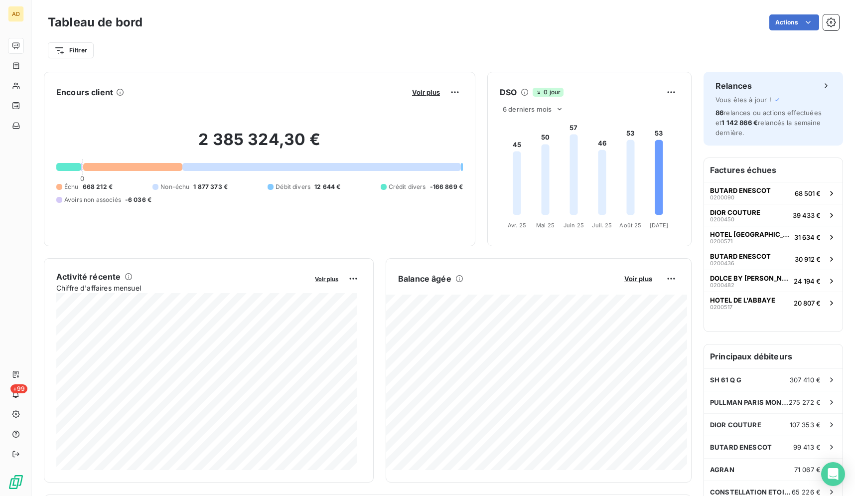
click at [229, 62] on div "Tableau de bord Actions Filtrer" at bounding box center [443, 33] width 823 height 66
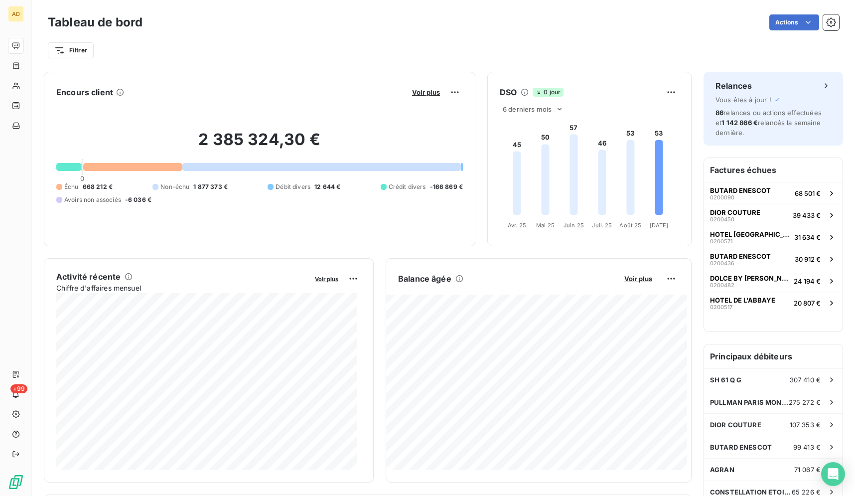
click at [537, 31] on div "Tableau de bord Actions" at bounding box center [443, 22] width 791 height 21
click at [417, 21] on div "Actions" at bounding box center [496, 22] width 685 height 16
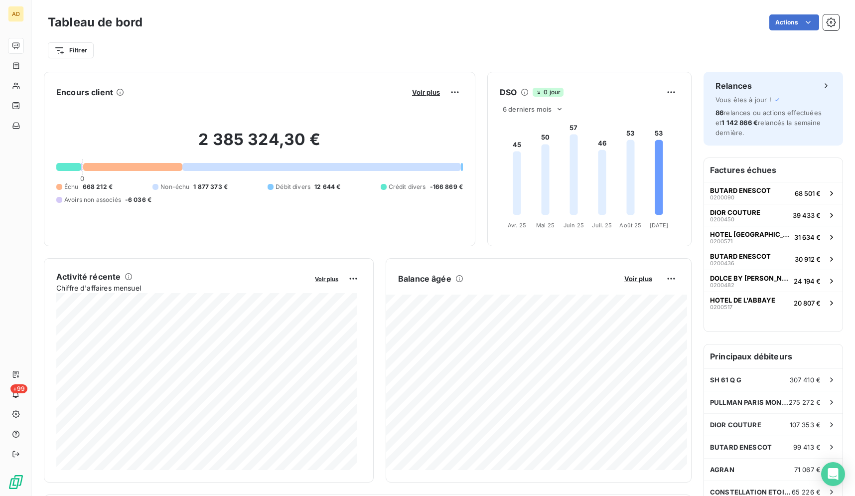
click at [416, 21] on div "Actions" at bounding box center [496, 22] width 685 height 16
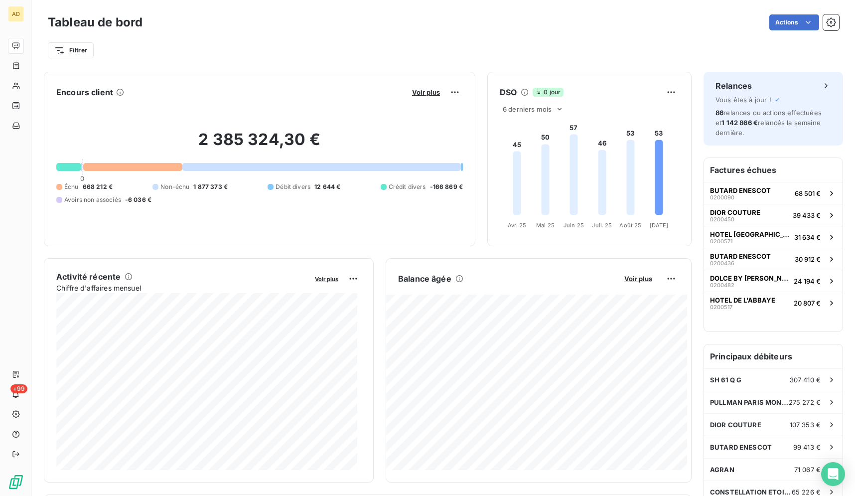
click at [416, 21] on div "Actions" at bounding box center [496, 22] width 685 height 16
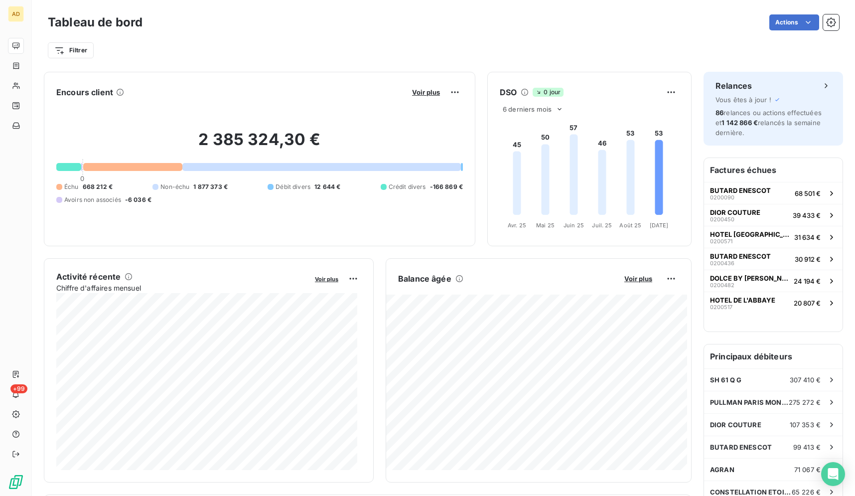
click at [416, 21] on div "Actions" at bounding box center [496, 22] width 685 height 16
click at [416, 22] on div "Actions" at bounding box center [496, 22] width 685 height 16
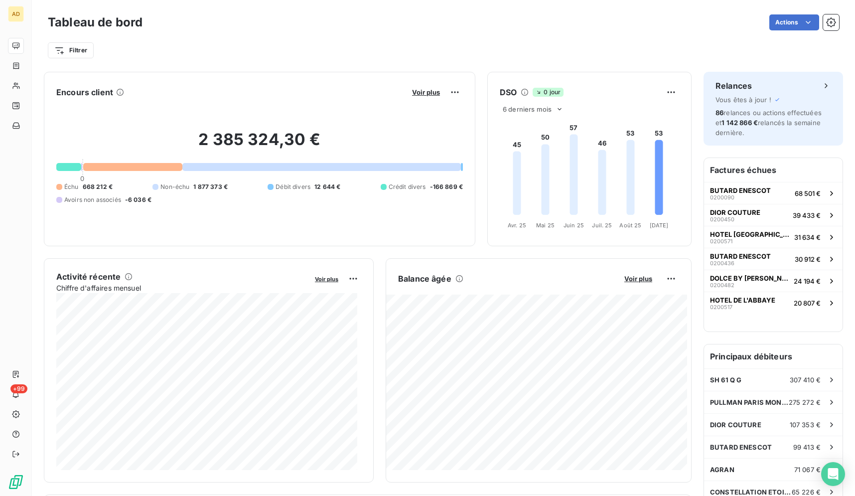
click at [416, 22] on div "Actions" at bounding box center [496, 22] width 685 height 16
click at [416, 23] on div "Actions" at bounding box center [496, 22] width 685 height 16
click at [416, 24] on div "Actions" at bounding box center [496, 22] width 685 height 16
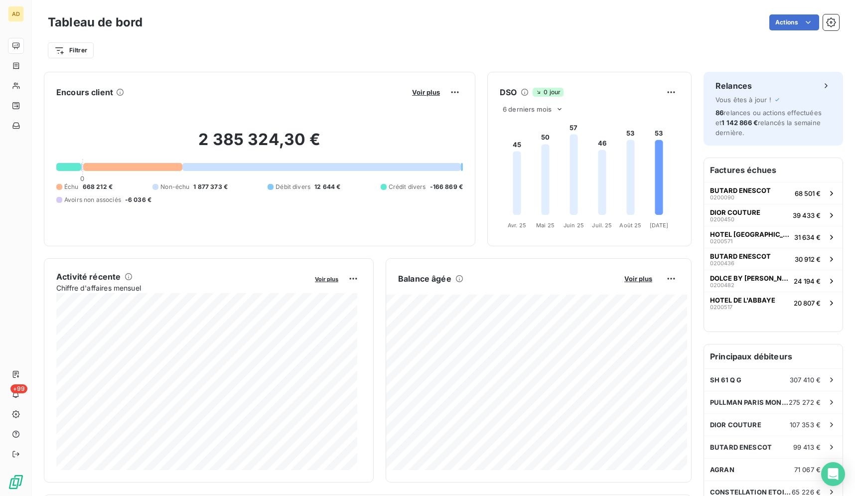
click at [416, 24] on div "Actions" at bounding box center [496, 22] width 685 height 16
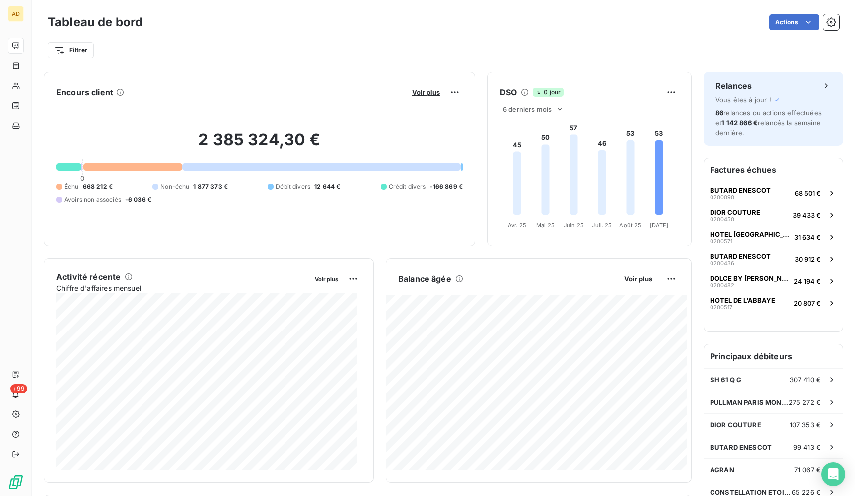
click at [416, 24] on div "Actions" at bounding box center [496, 22] width 685 height 16
click at [418, 12] on div "Tableau de bord Actions" at bounding box center [443, 22] width 791 height 21
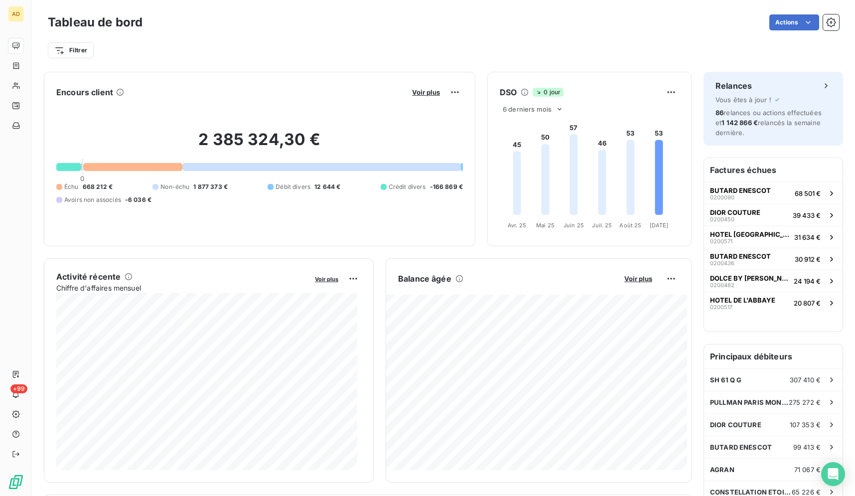
click at [418, 12] on div "Tableau de bord Actions" at bounding box center [443, 22] width 791 height 21
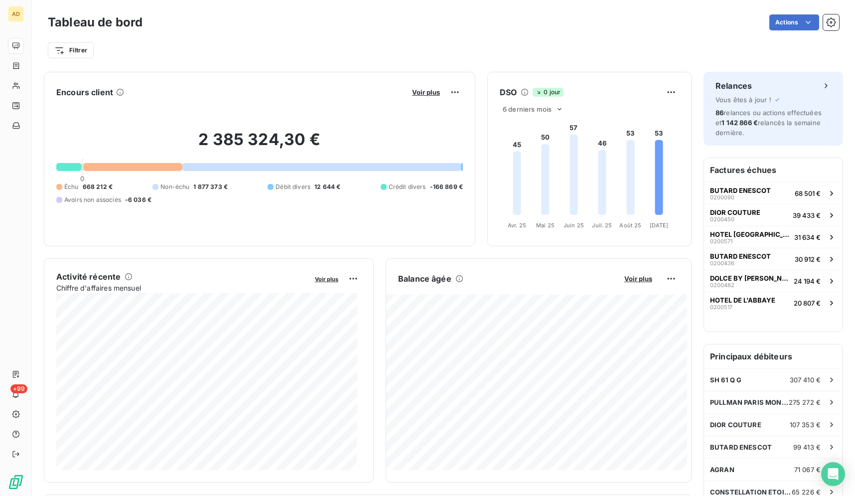
click at [418, 12] on div "Tableau de bord Actions" at bounding box center [443, 22] width 791 height 21
click at [418, 13] on div "Tableau de bord Actions" at bounding box center [443, 22] width 791 height 21
click at [396, 29] on div "Actions" at bounding box center [496, 22] width 685 height 16
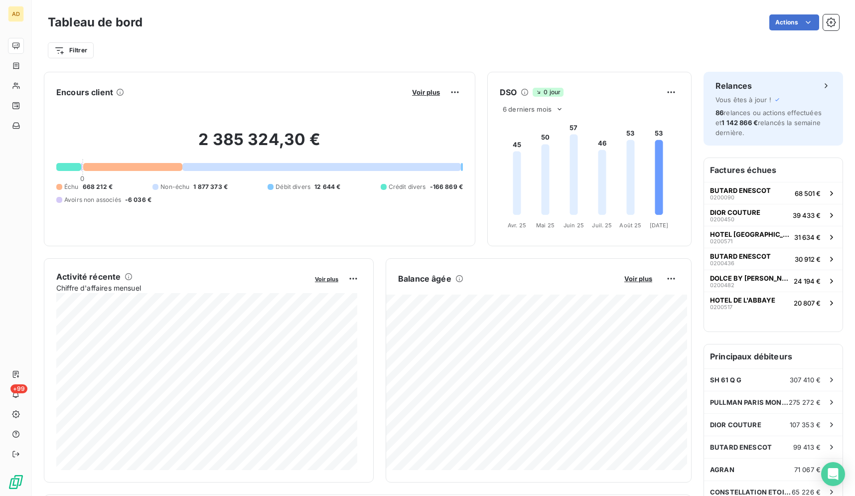
click at [389, 30] on div "Tableau de bord Actions" at bounding box center [443, 22] width 791 height 21
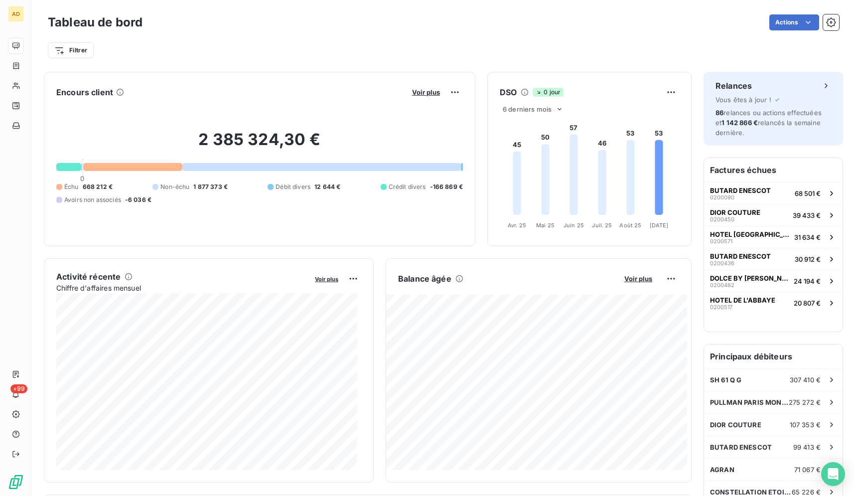
click at [389, 30] on div "Tableau de bord Actions" at bounding box center [443, 22] width 791 height 21
click at [389, 31] on div "Tableau de bord Actions" at bounding box center [443, 22] width 791 height 21
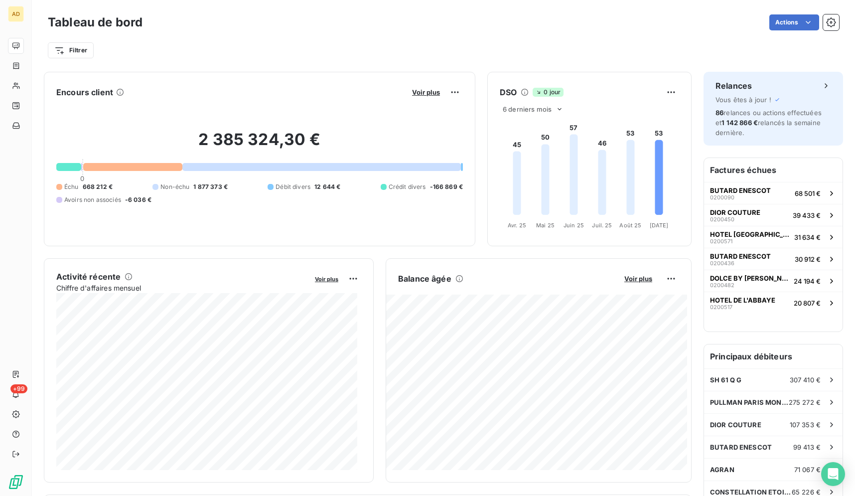
click at [389, 31] on div "Tableau de bord Actions" at bounding box center [443, 22] width 791 height 21
click at [388, 32] on div "Tableau de bord Actions" at bounding box center [443, 22] width 791 height 21
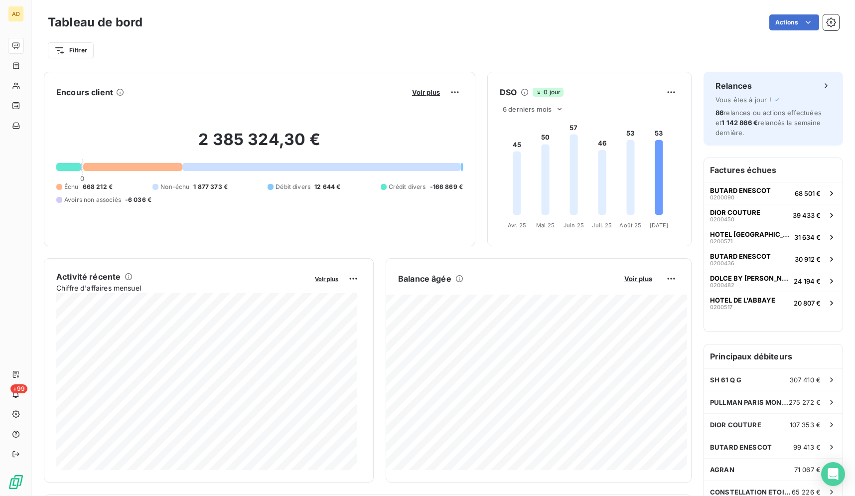
click at [388, 32] on div "Tableau de bord Actions" at bounding box center [443, 22] width 791 height 21
click at [388, 33] on div "Tableau de bord Actions Filtrer" at bounding box center [443, 36] width 791 height 48
click at [388, 33] on div "Filtrer" at bounding box center [443, 46] width 791 height 27
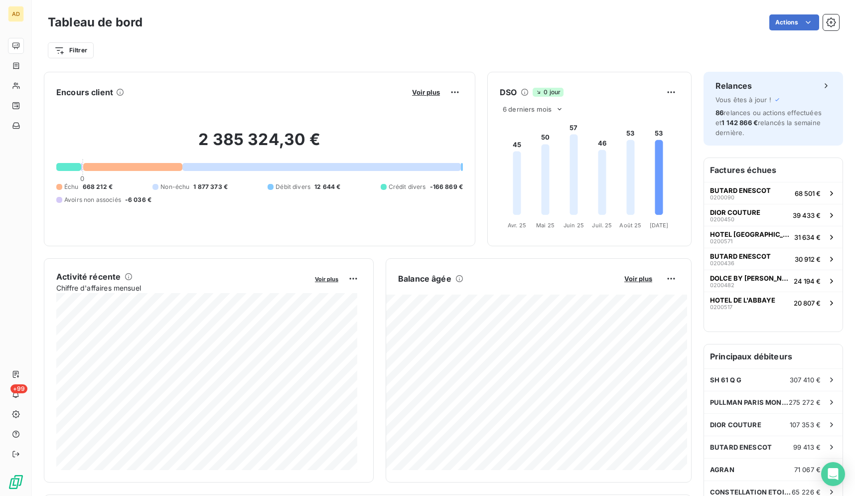
click at [388, 33] on div "Filtrer" at bounding box center [443, 46] width 791 height 27
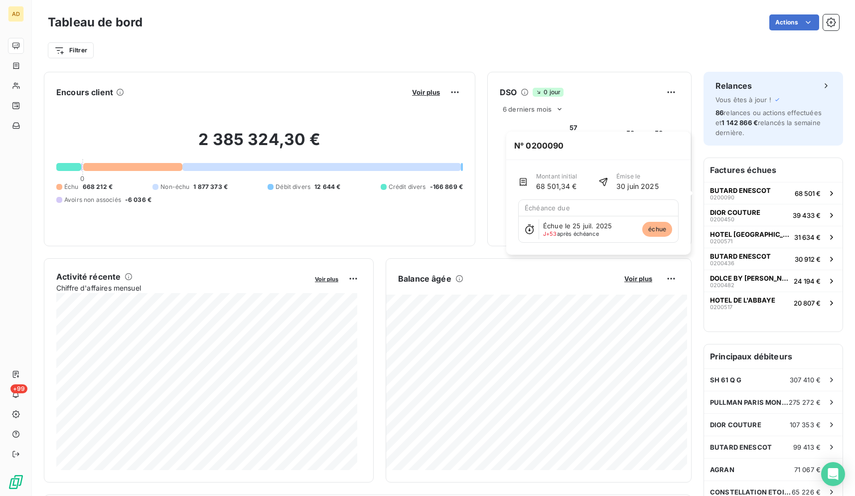
click at [704, 172] on h6 "Factures échues" at bounding box center [773, 170] width 139 height 24
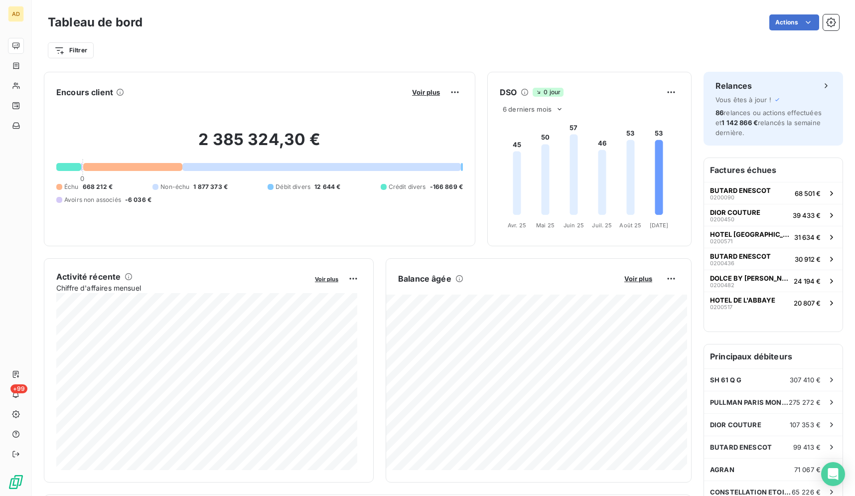
click at [294, 22] on div "Actions" at bounding box center [496, 22] width 685 height 16
click at [390, 56] on div "Filtrer" at bounding box center [443, 50] width 791 height 19
click at [385, 57] on div "Filtrer" at bounding box center [443, 50] width 791 height 19
